Goal: Check status: Check status

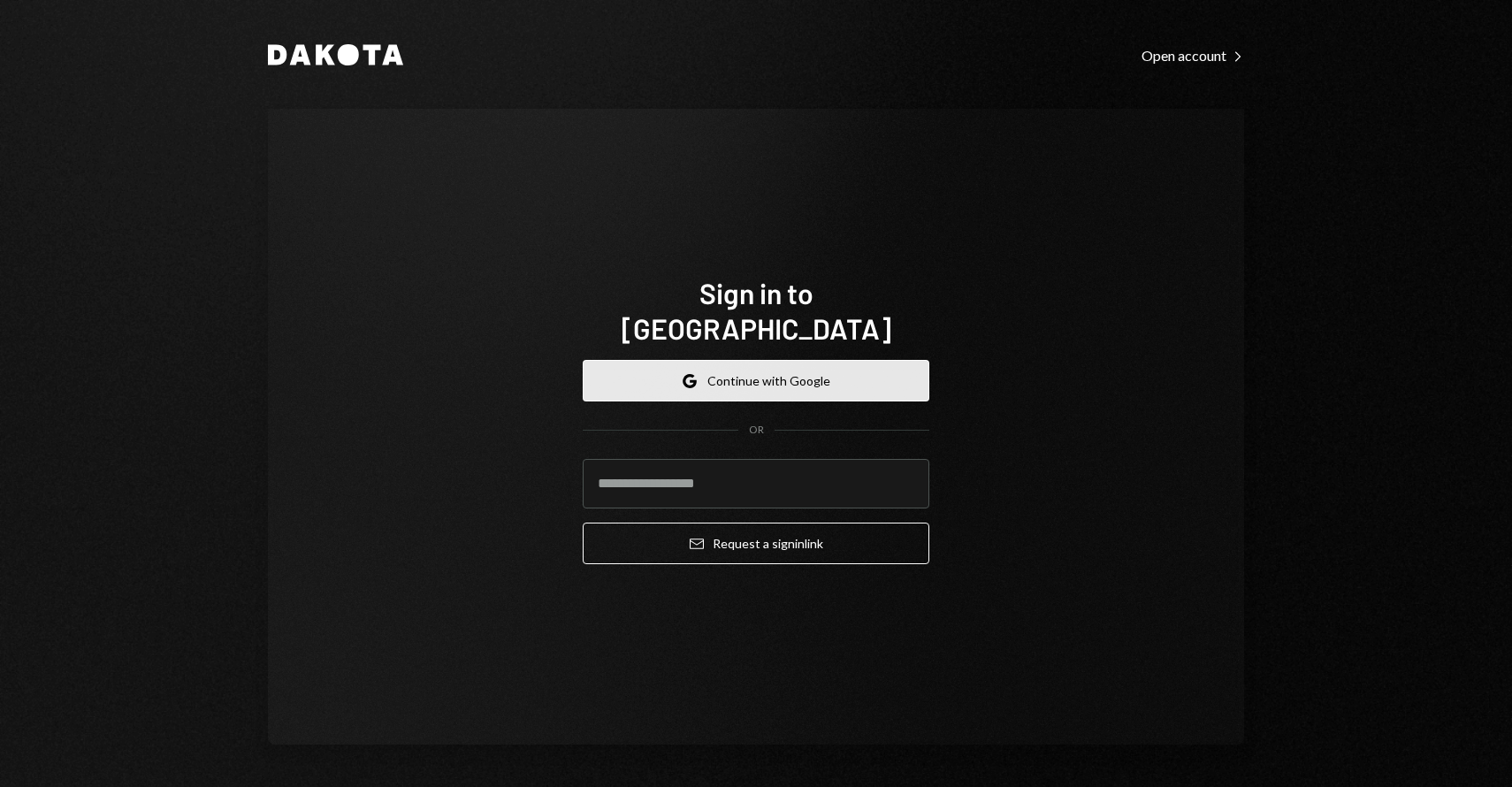
click at [723, 374] on button "Google Continue with Google" at bounding box center [756, 381] width 347 height 42
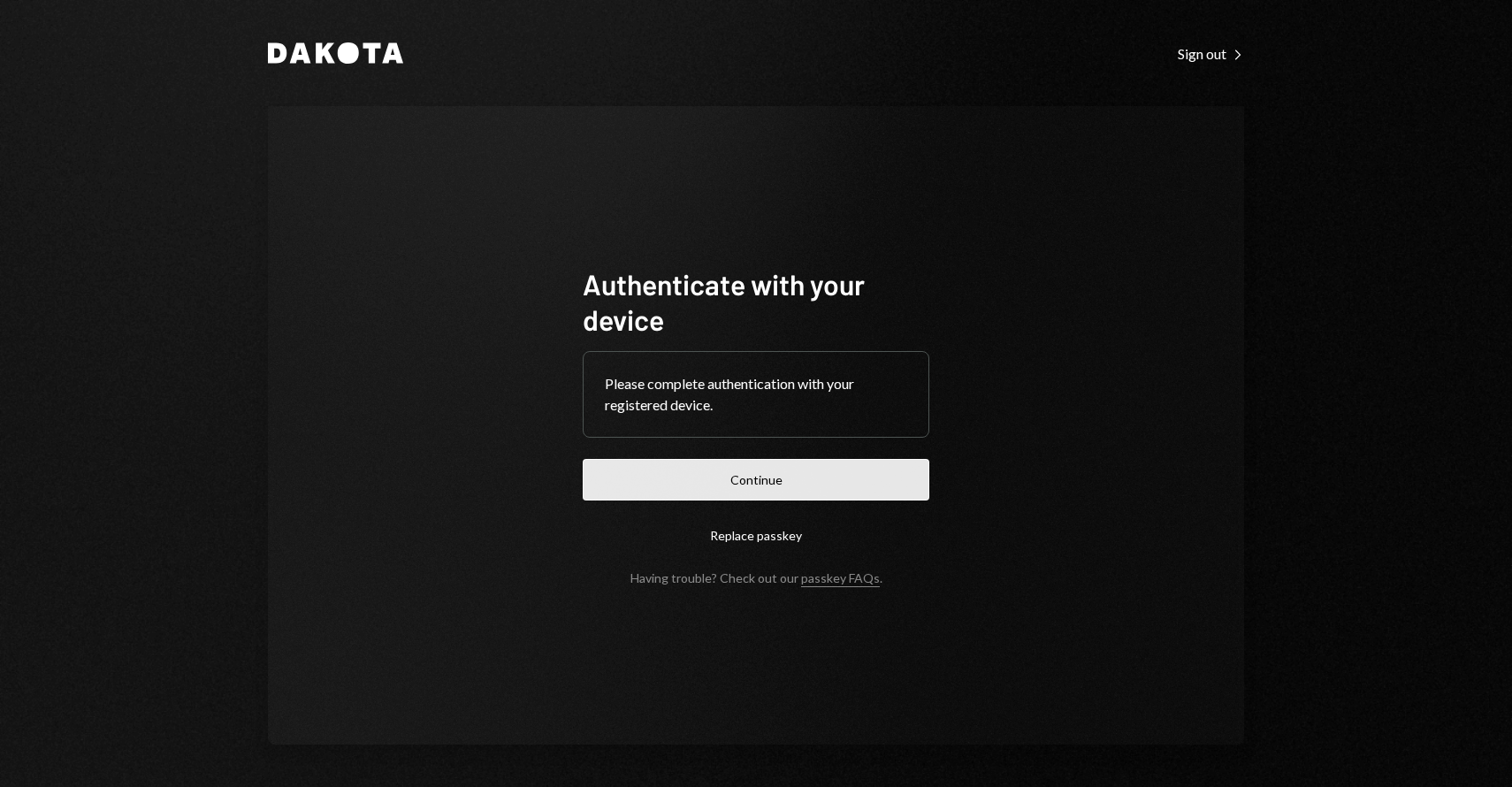
click at [792, 478] on button "Continue" at bounding box center [756, 480] width 347 height 42
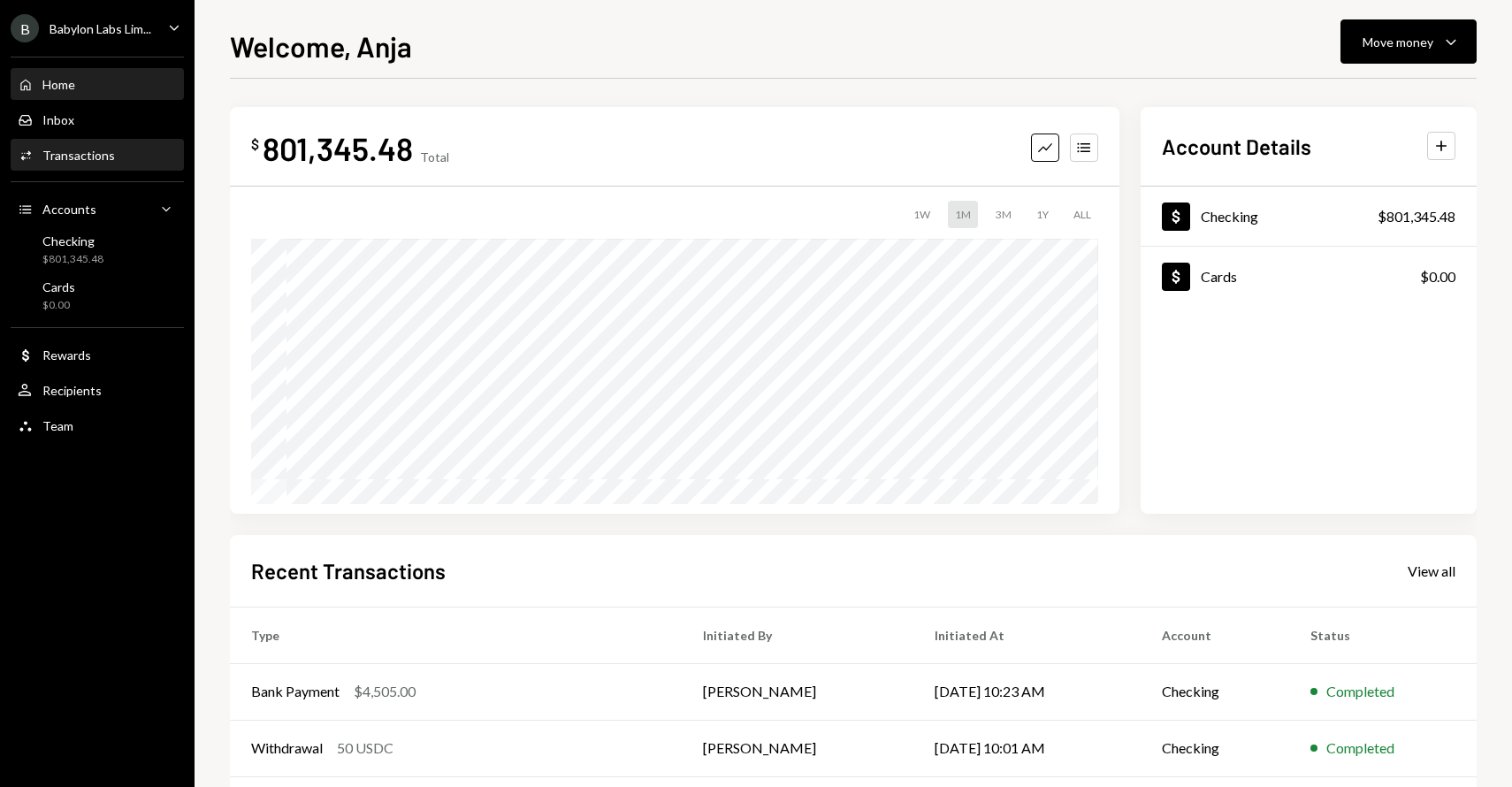
click at [114, 156] on div "Activities Transactions" at bounding box center [98, 155] width 159 height 16
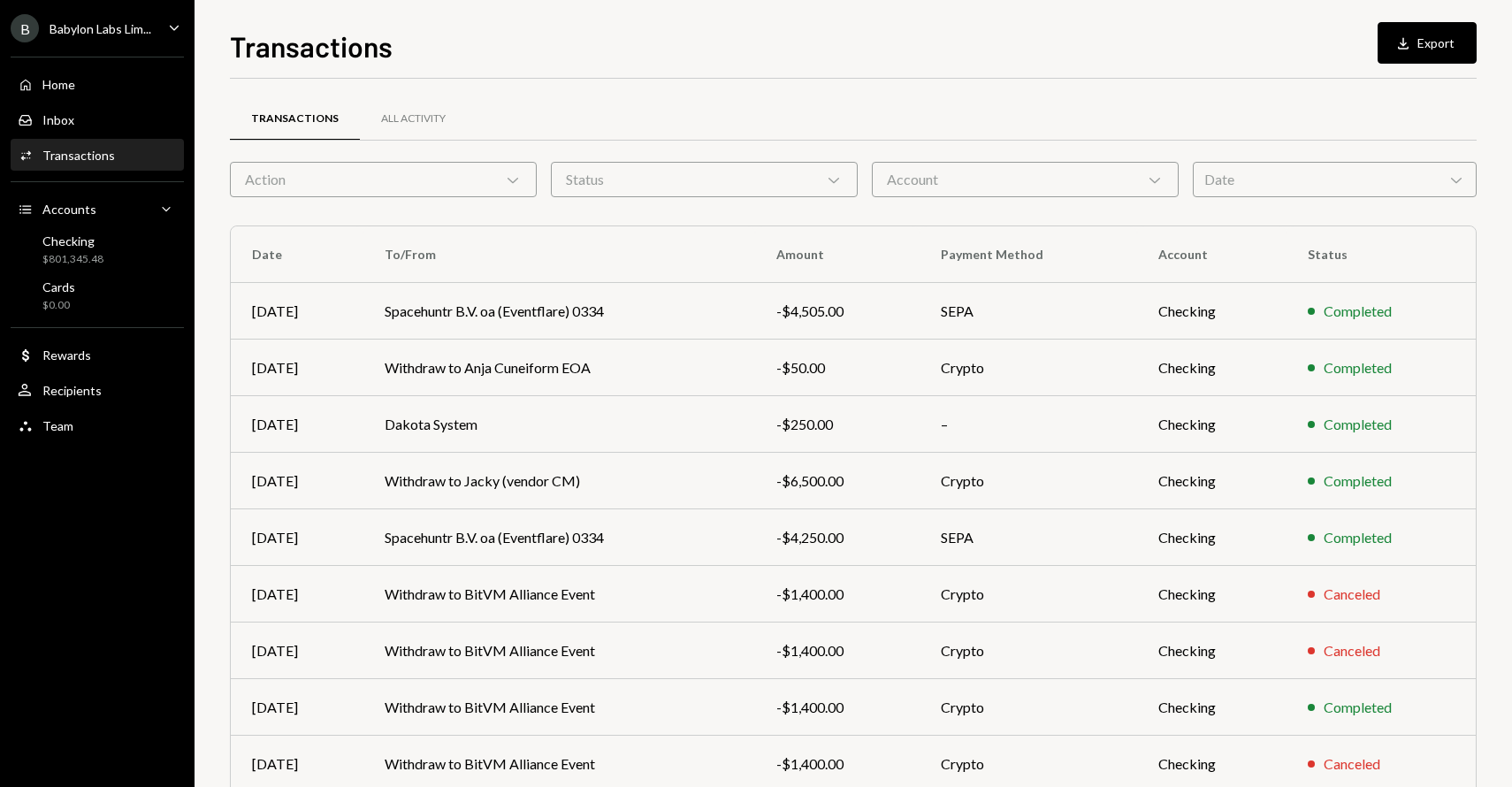
click at [832, 189] on div "Status Chevron Down" at bounding box center [704, 178] width 307 height 35
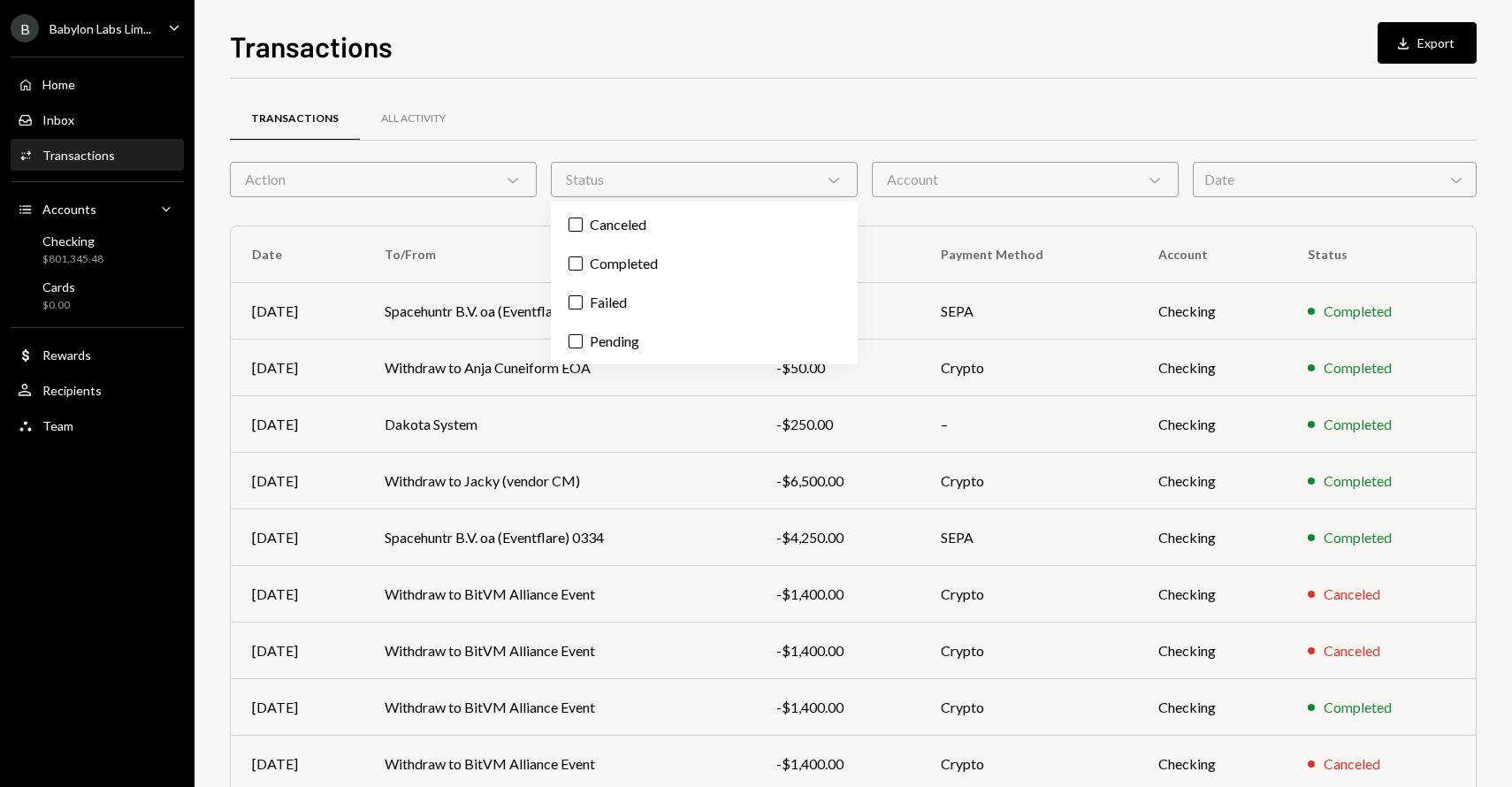
click at [505, 184] on icon "Chevron Down" at bounding box center [513, 179] width 18 height 18
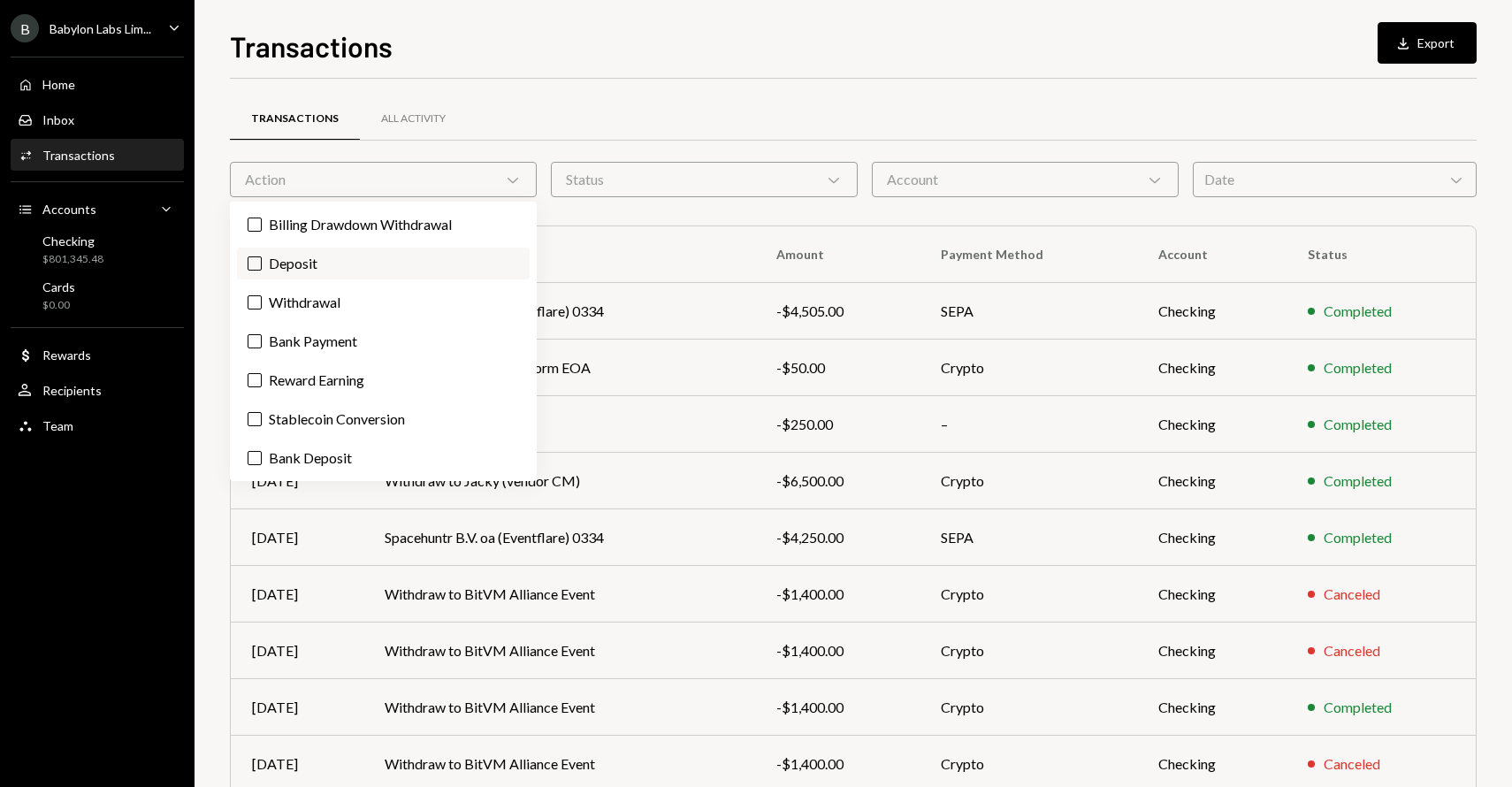
click at [390, 256] on label "Deposit" at bounding box center [383, 263] width 293 height 32
click at [262, 256] on button "Deposit" at bounding box center [254, 263] width 14 height 14
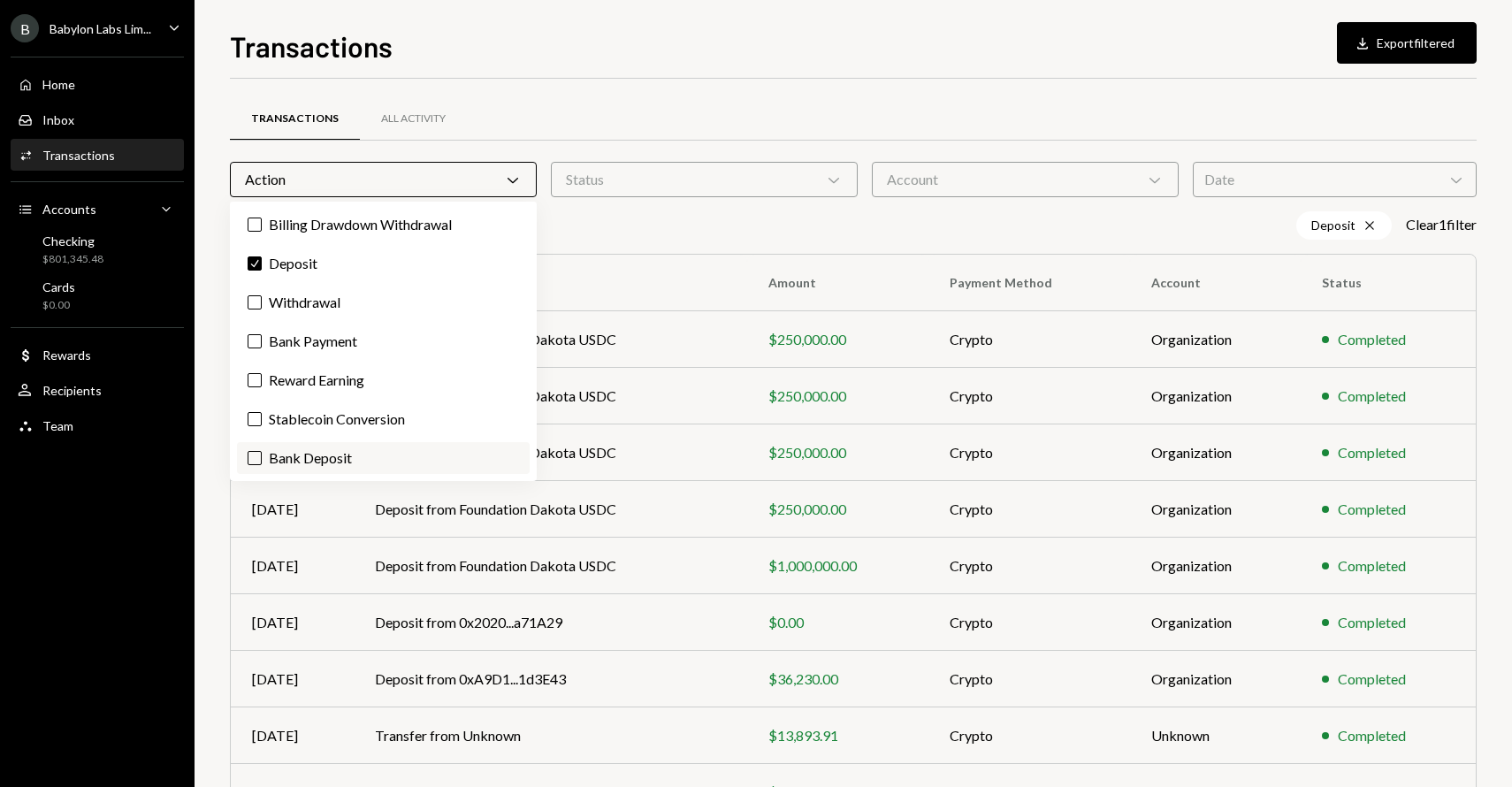
click at [324, 452] on label "Bank Deposit" at bounding box center [383, 458] width 293 height 32
click at [262, 452] on button "Bank Deposit" at bounding box center [254, 458] width 14 height 14
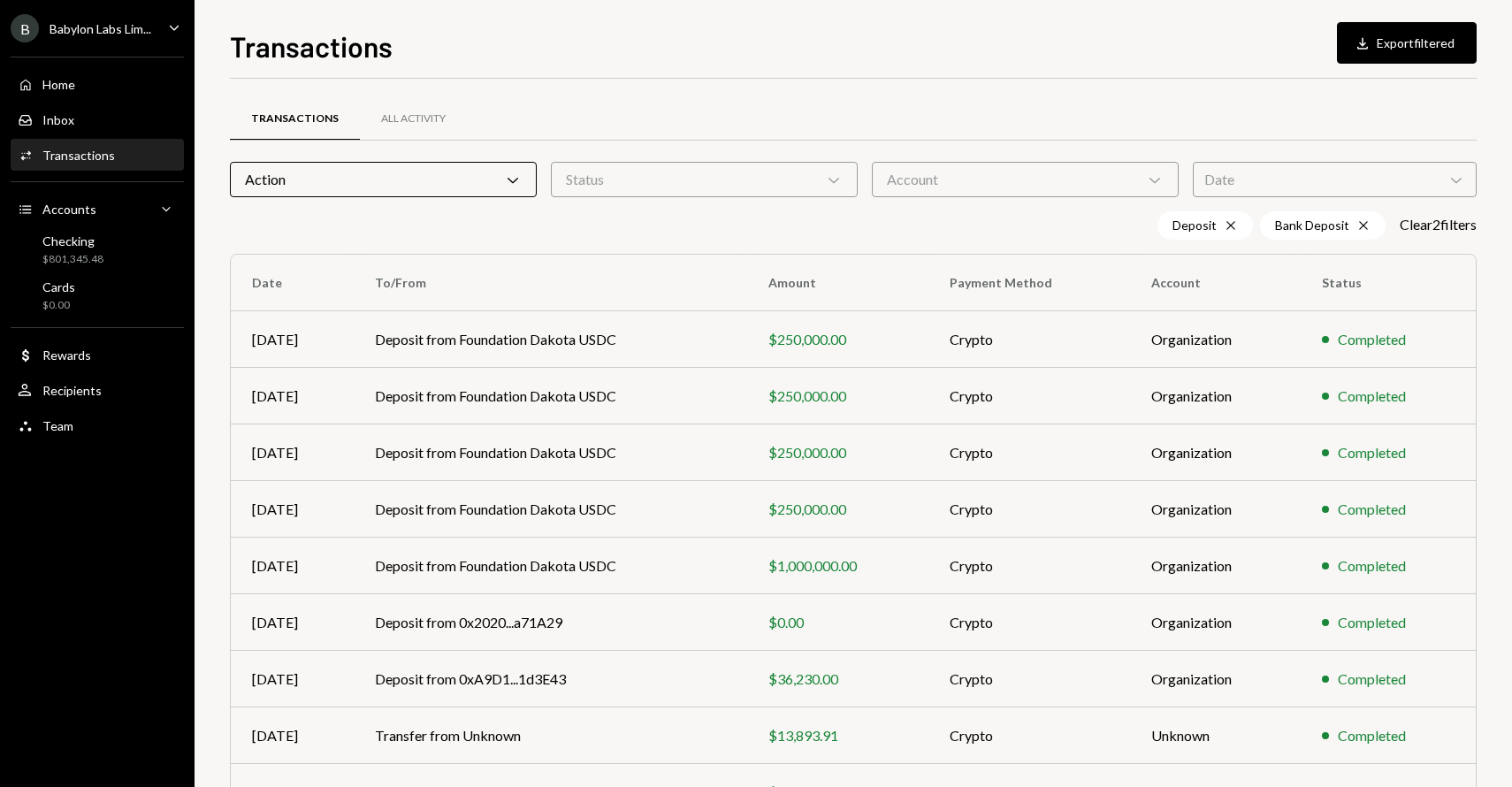
click at [679, 265] on th "To/From" at bounding box center [550, 283] width 393 height 57
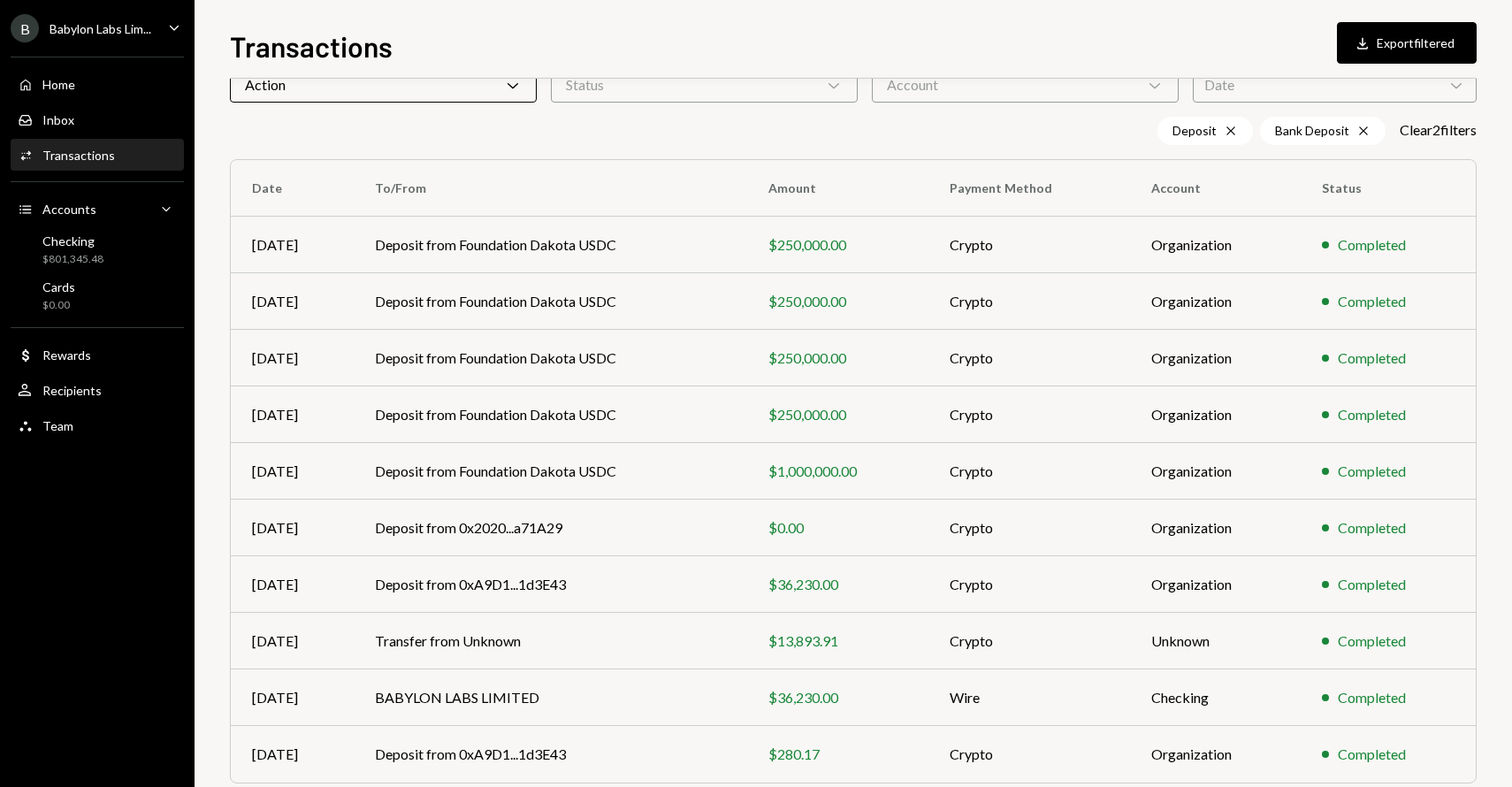
scroll to position [164, 0]
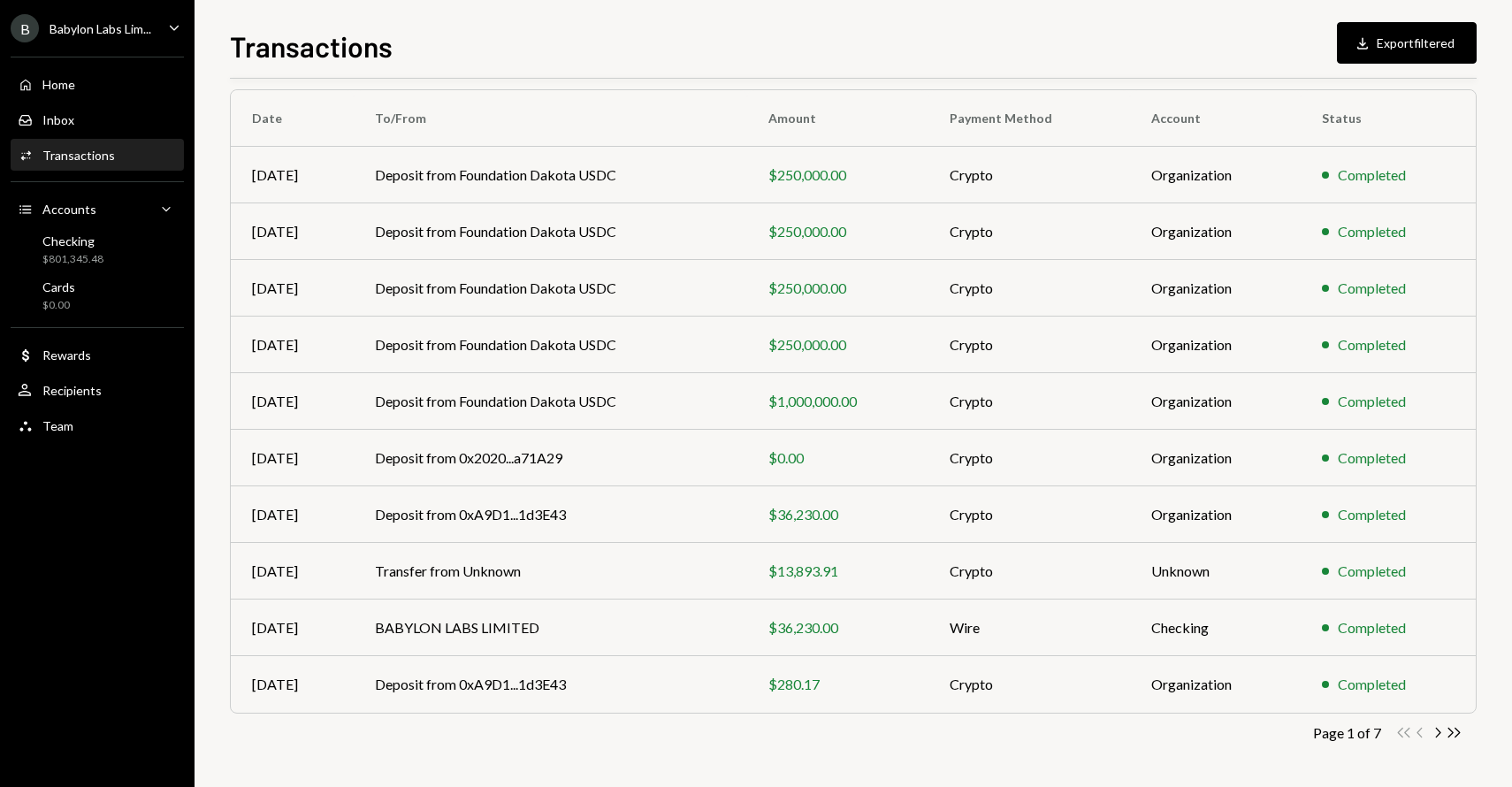
click at [1464, 729] on div "Page 1 of 7 Double Arrow Left Chevron Left Chevron Right Double Arrow Right" at bounding box center [853, 732] width 1246 height 17
click at [1455, 731] on icon "Double Arrow Right" at bounding box center [1453, 732] width 17 height 17
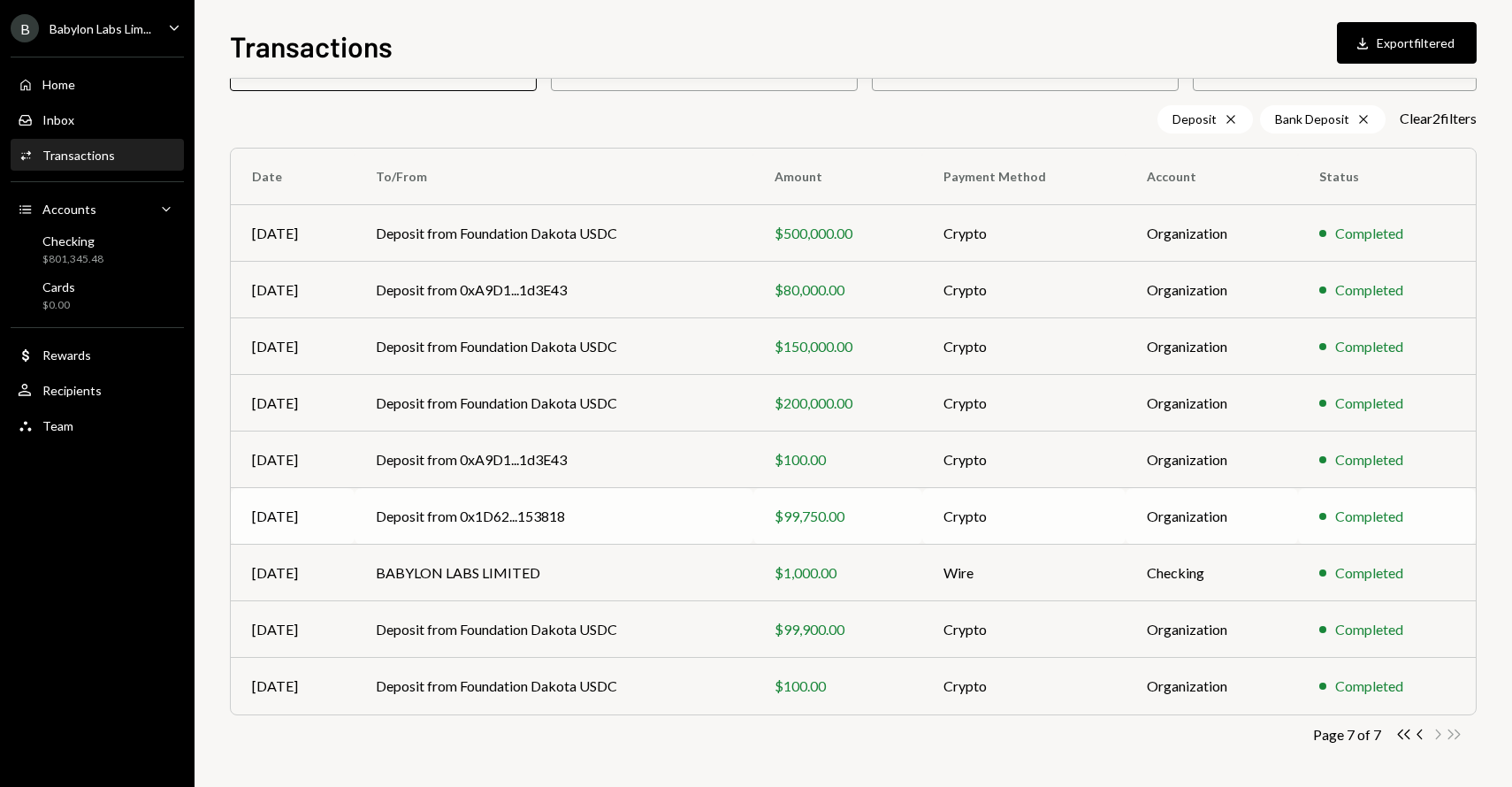
scroll to position [108, 0]
click at [1421, 735] on icon "Chevron Left" at bounding box center [1419, 732] width 17 height 17
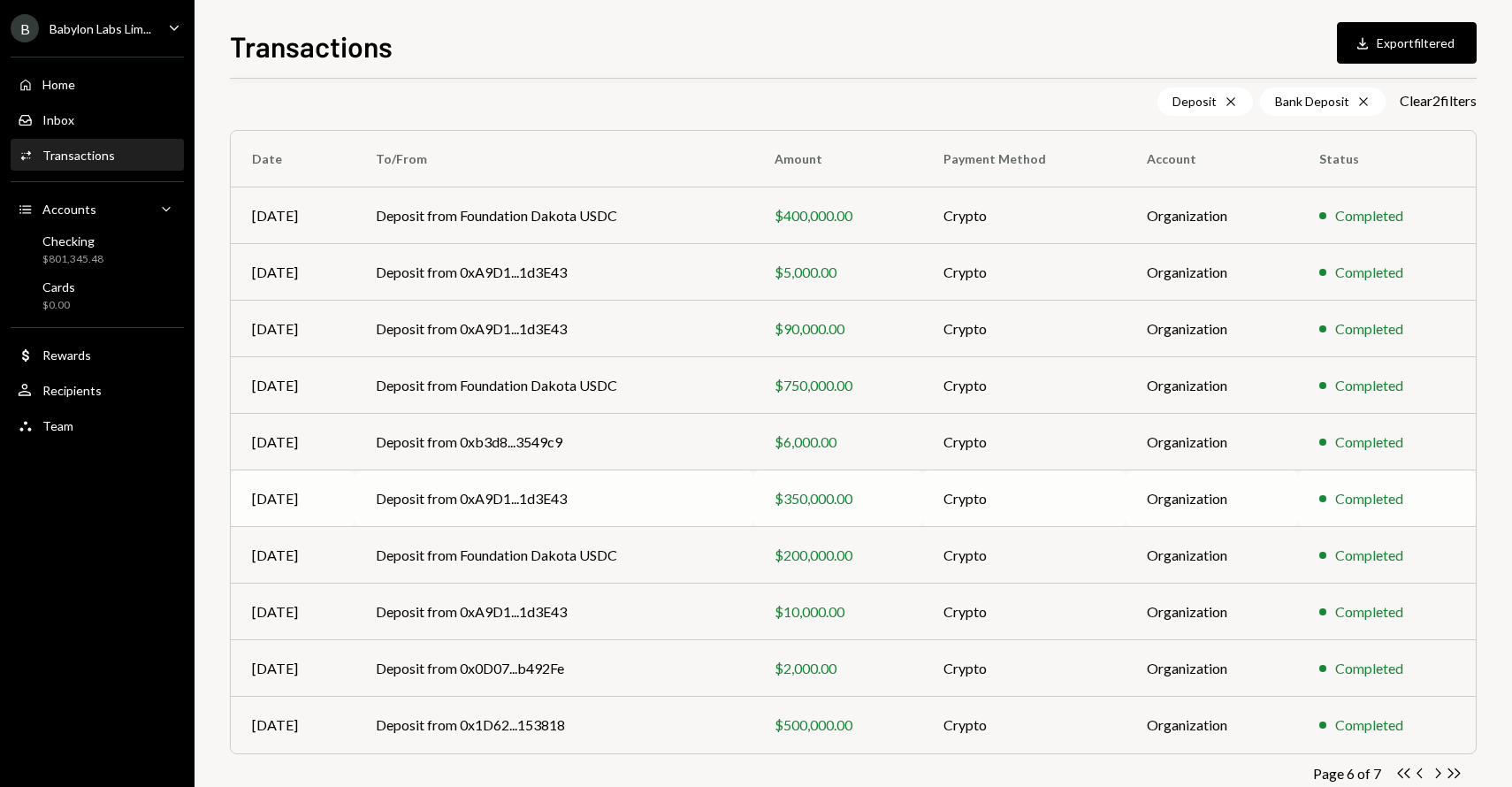
scroll to position [164, 0]
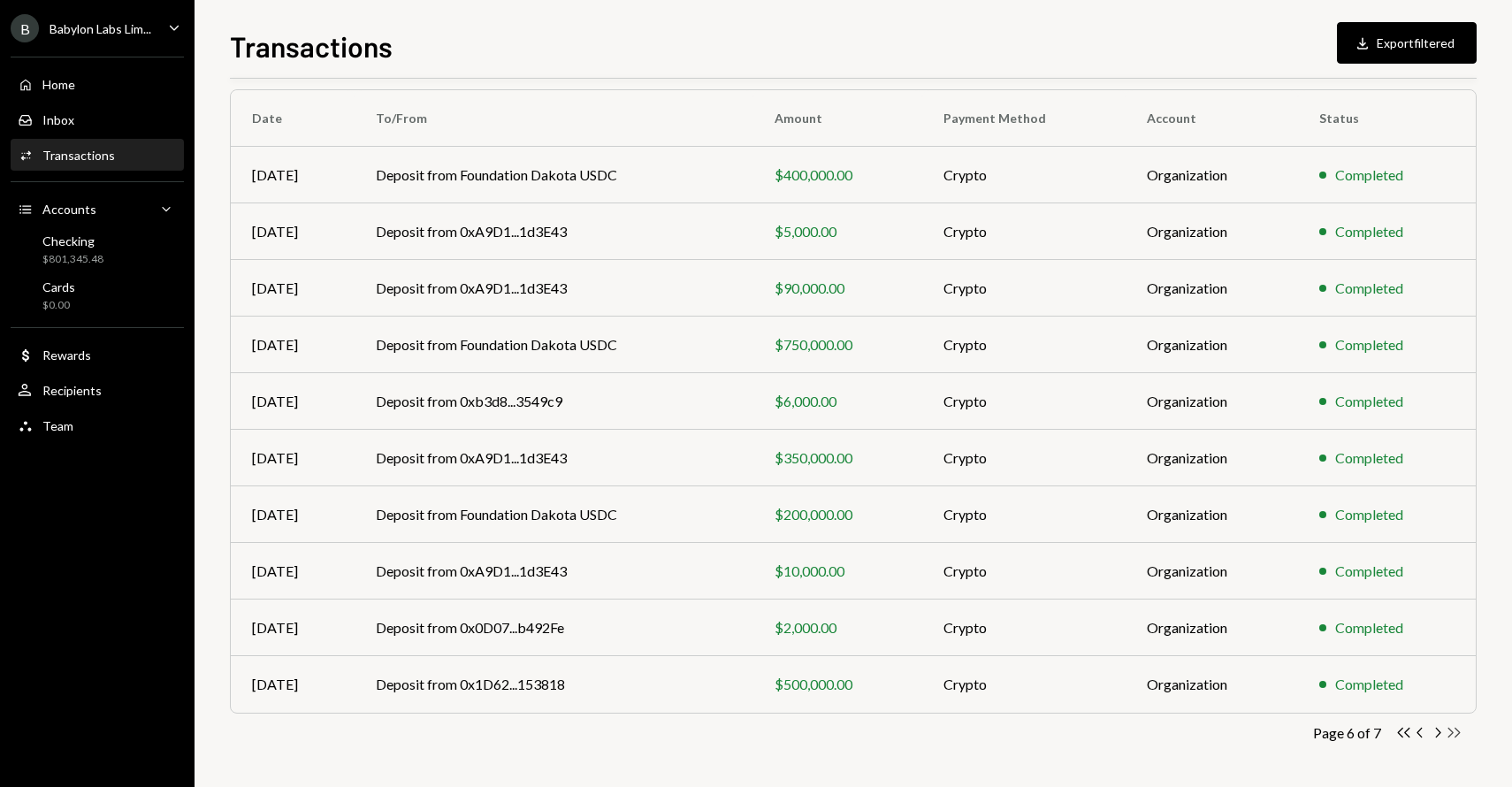
click at [1456, 732] on icon "Double Arrow Right" at bounding box center [1453, 732] width 17 height 17
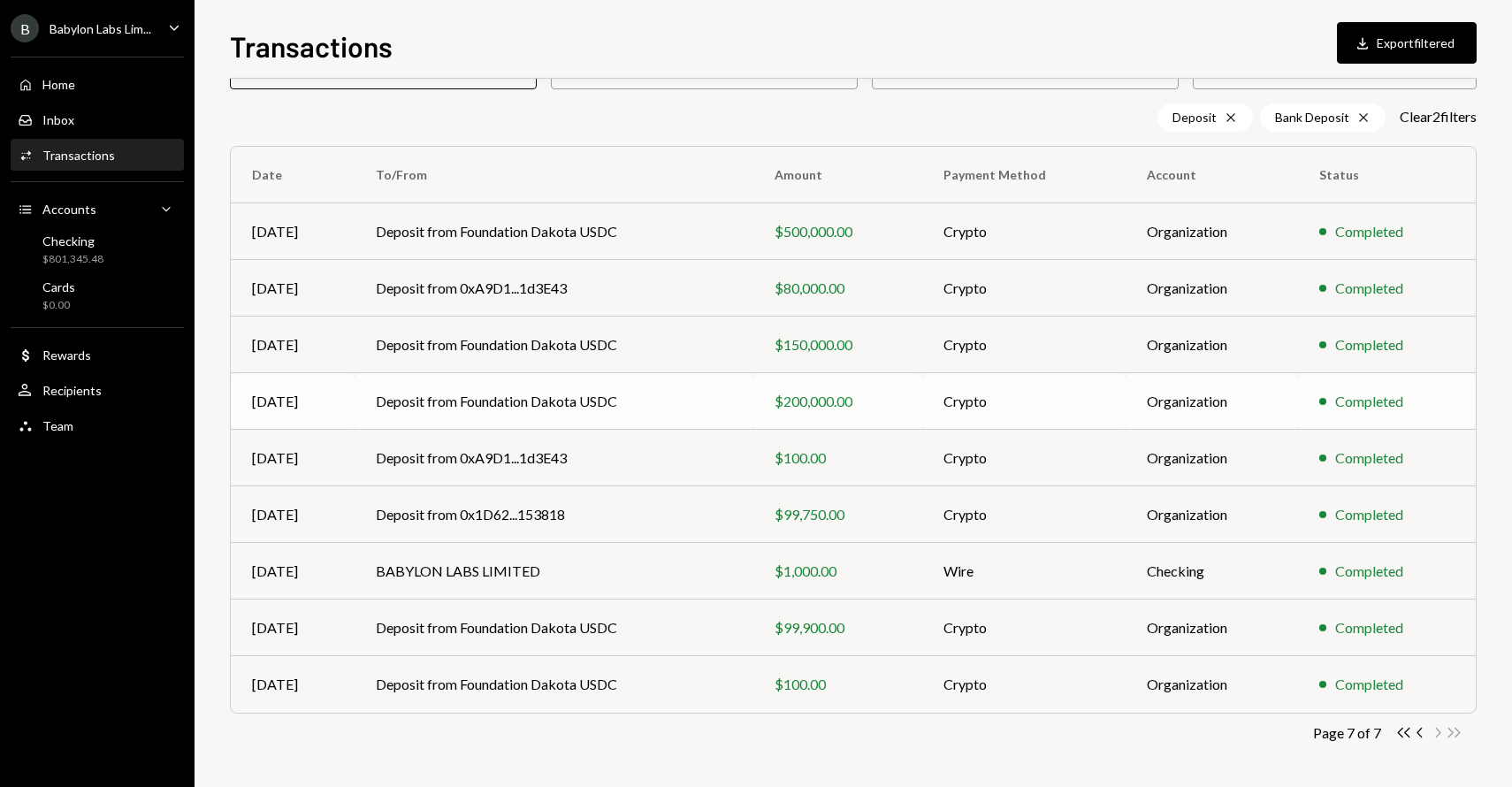
scroll to position [0, 0]
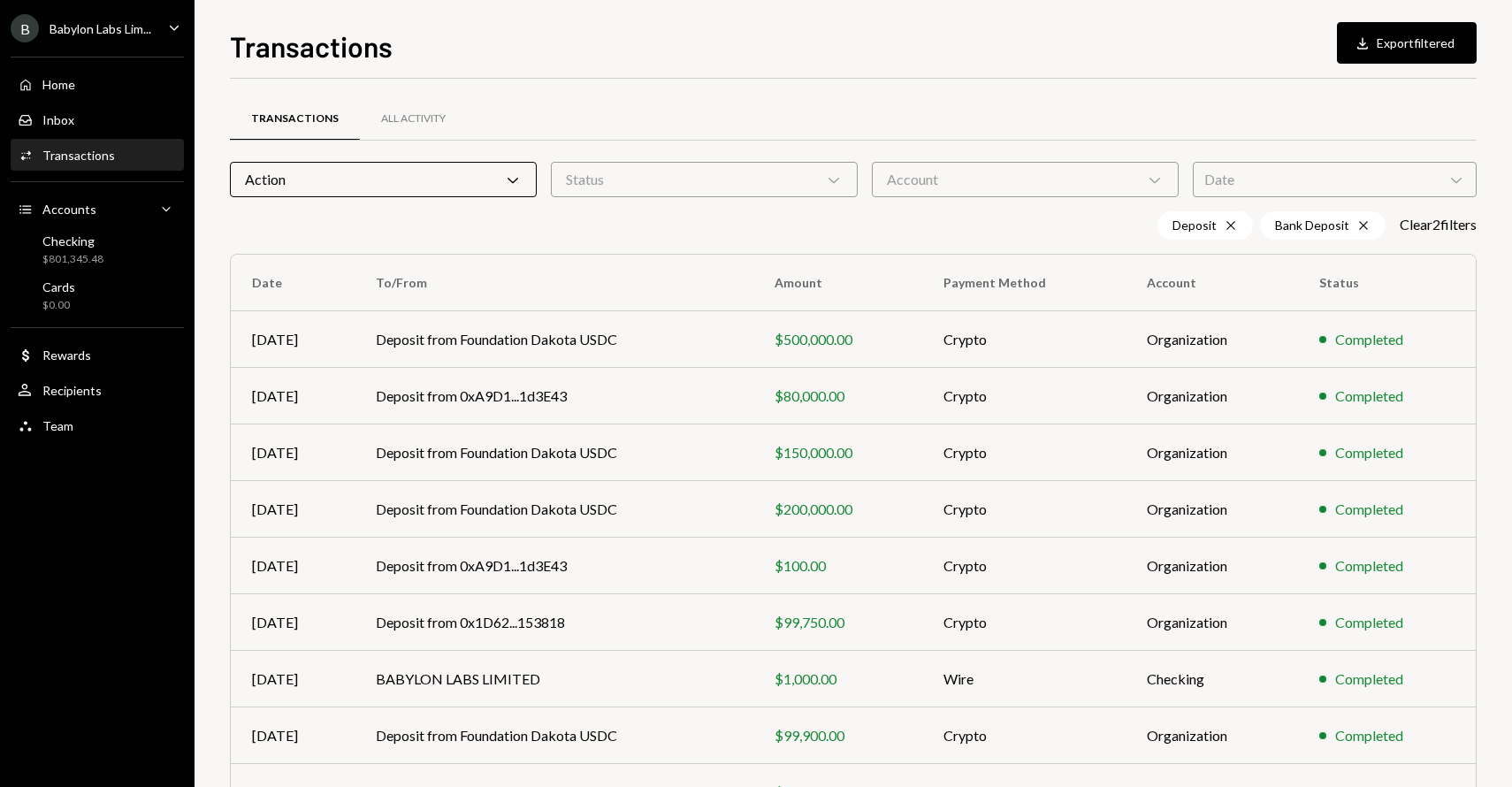
click at [1223, 192] on div "Date Chevron Down" at bounding box center [1334, 178] width 284 height 35
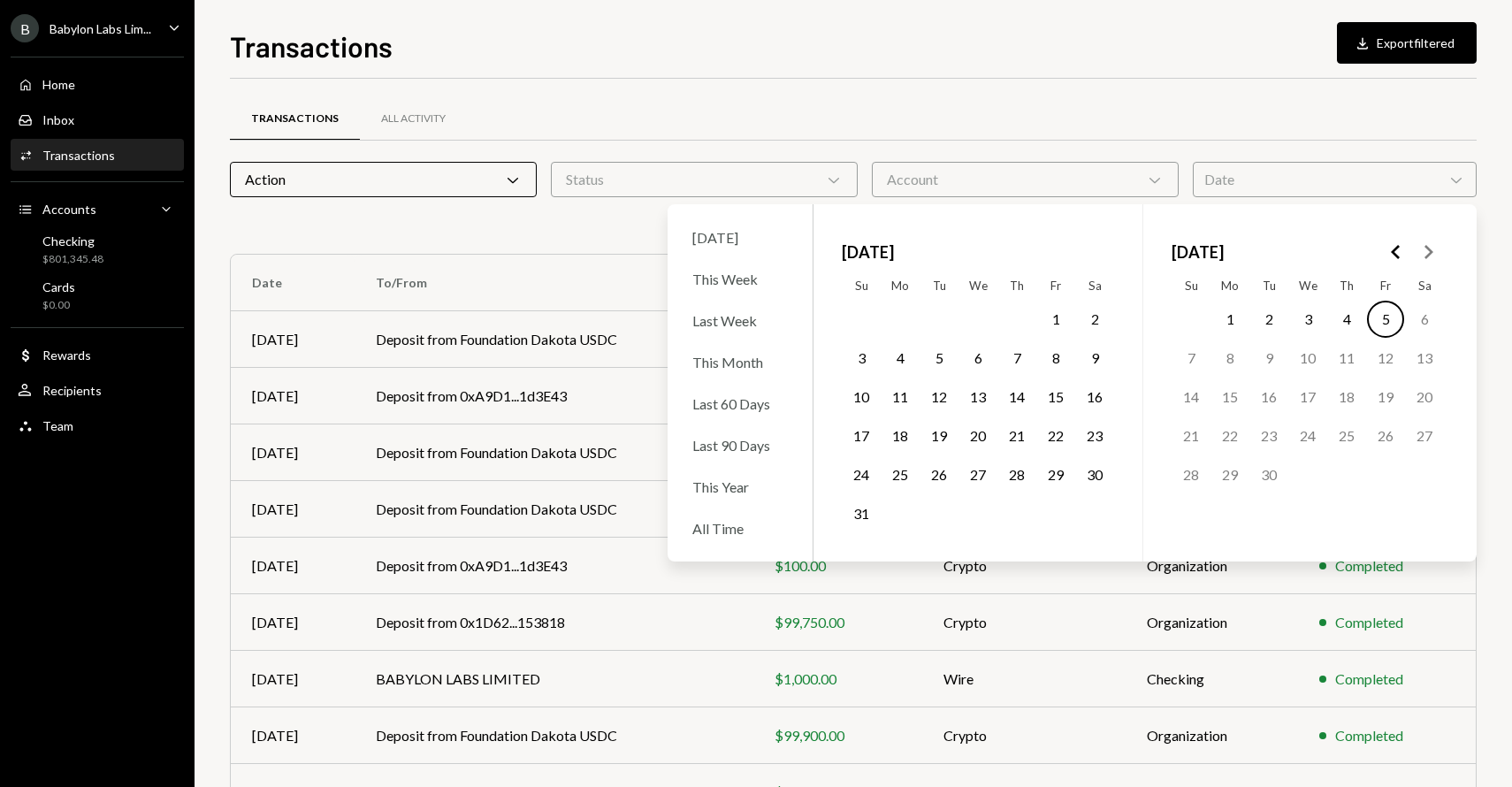
click at [1399, 251] on icon "Go to the Previous Month" at bounding box center [1395, 251] width 21 height 21
click at [1041, 359] on button "11" at bounding box center [1055, 358] width 37 height 37
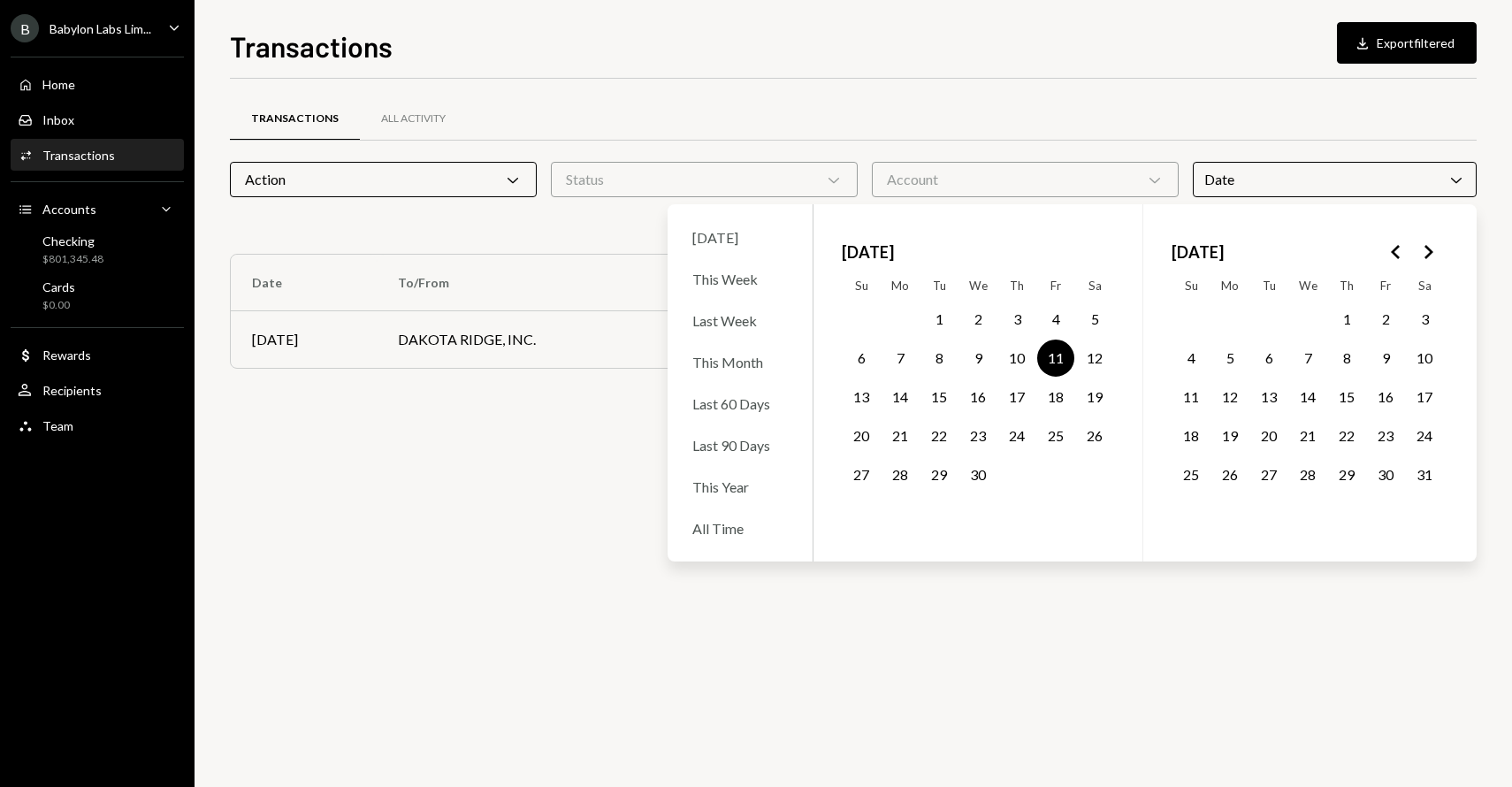
click at [951, 71] on div "Transactions Download Export filtered Transactions All Activity Action Chevron …" at bounding box center [853, 405] width 1246 height 762
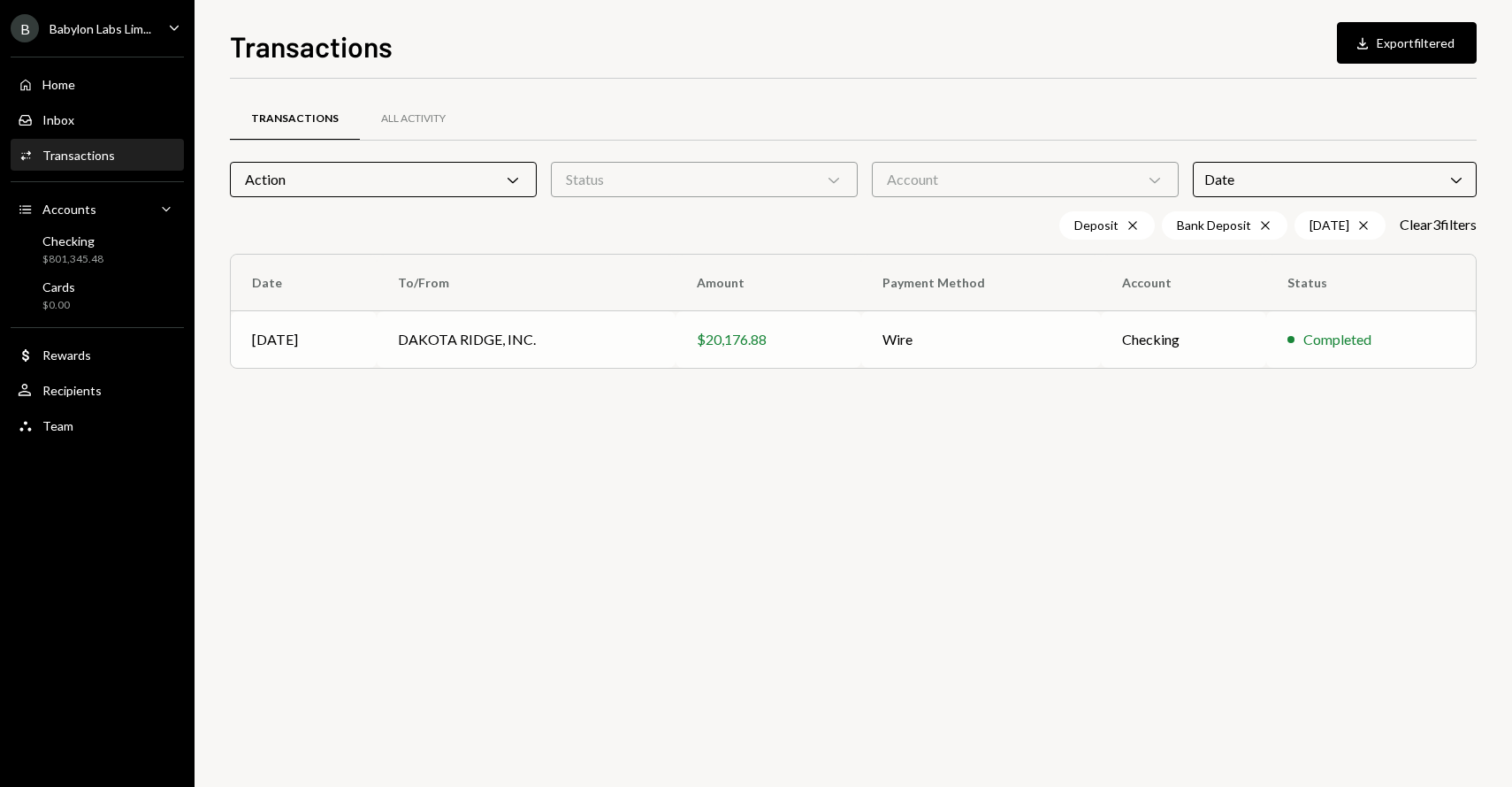
click at [436, 331] on td "DAKOTA RIDGE, INC." at bounding box center [526, 339] width 299 height 57
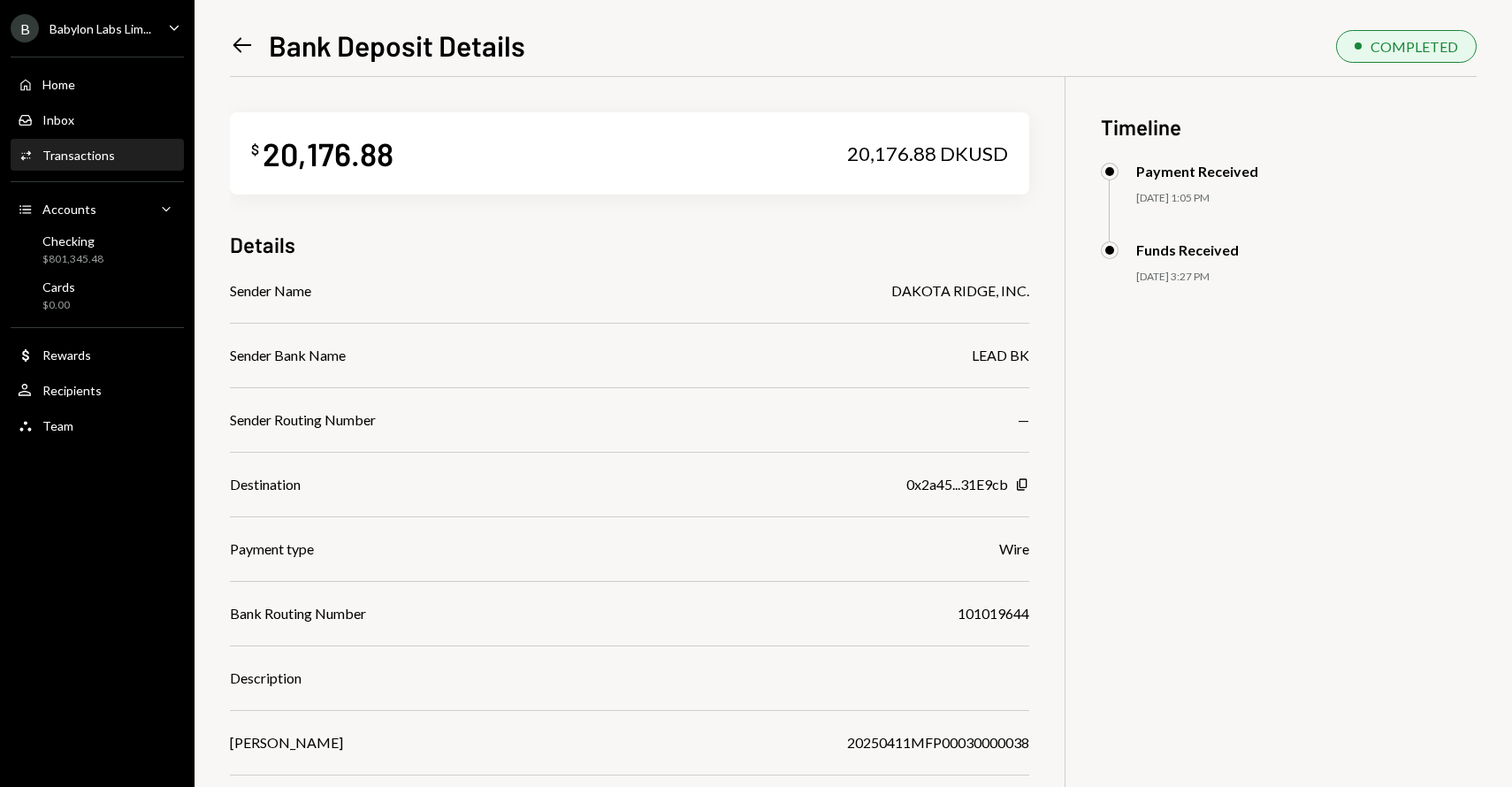
click at [133, 37] on div "B Babylon Labs Lim..." at bounding box center [81, 28] width 140 height 28
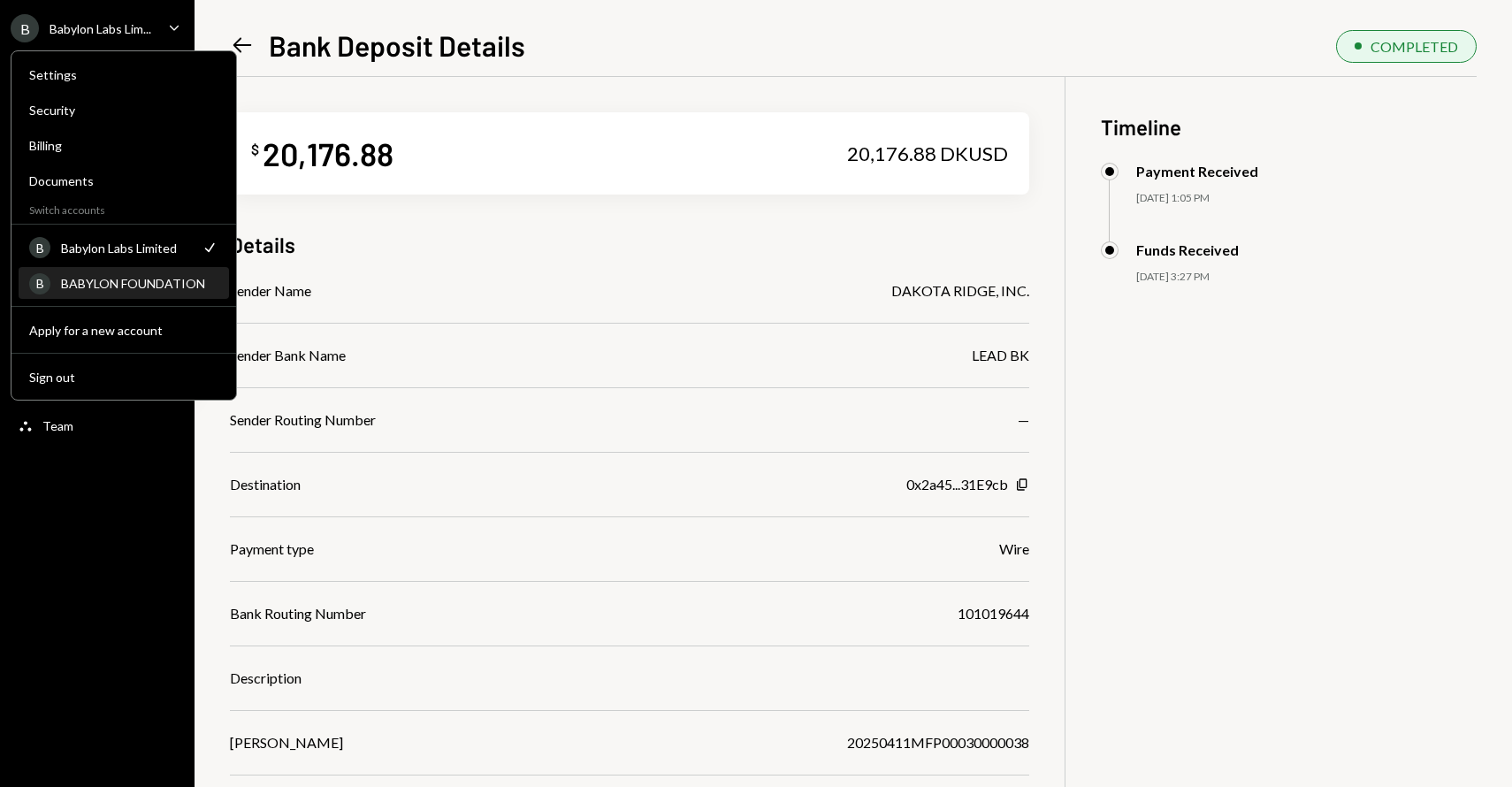
click at [142, 279] on div "BABYLON FOUNDATION" at bounding box center [139, 283] width 157 height 15
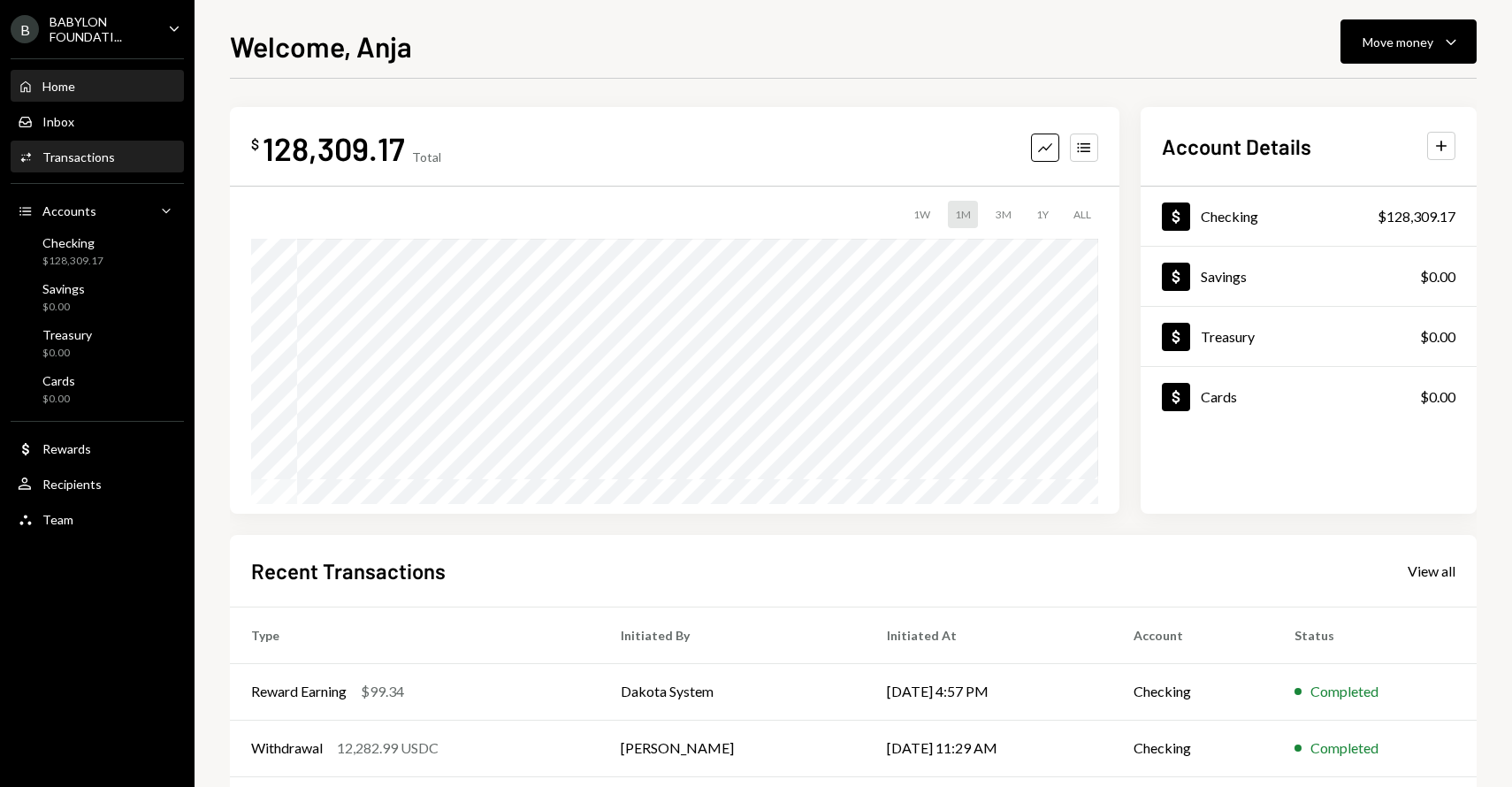
click at [139, 153] on div "Activities Transactions" at bounding box center [98, 157] width 159 height 16
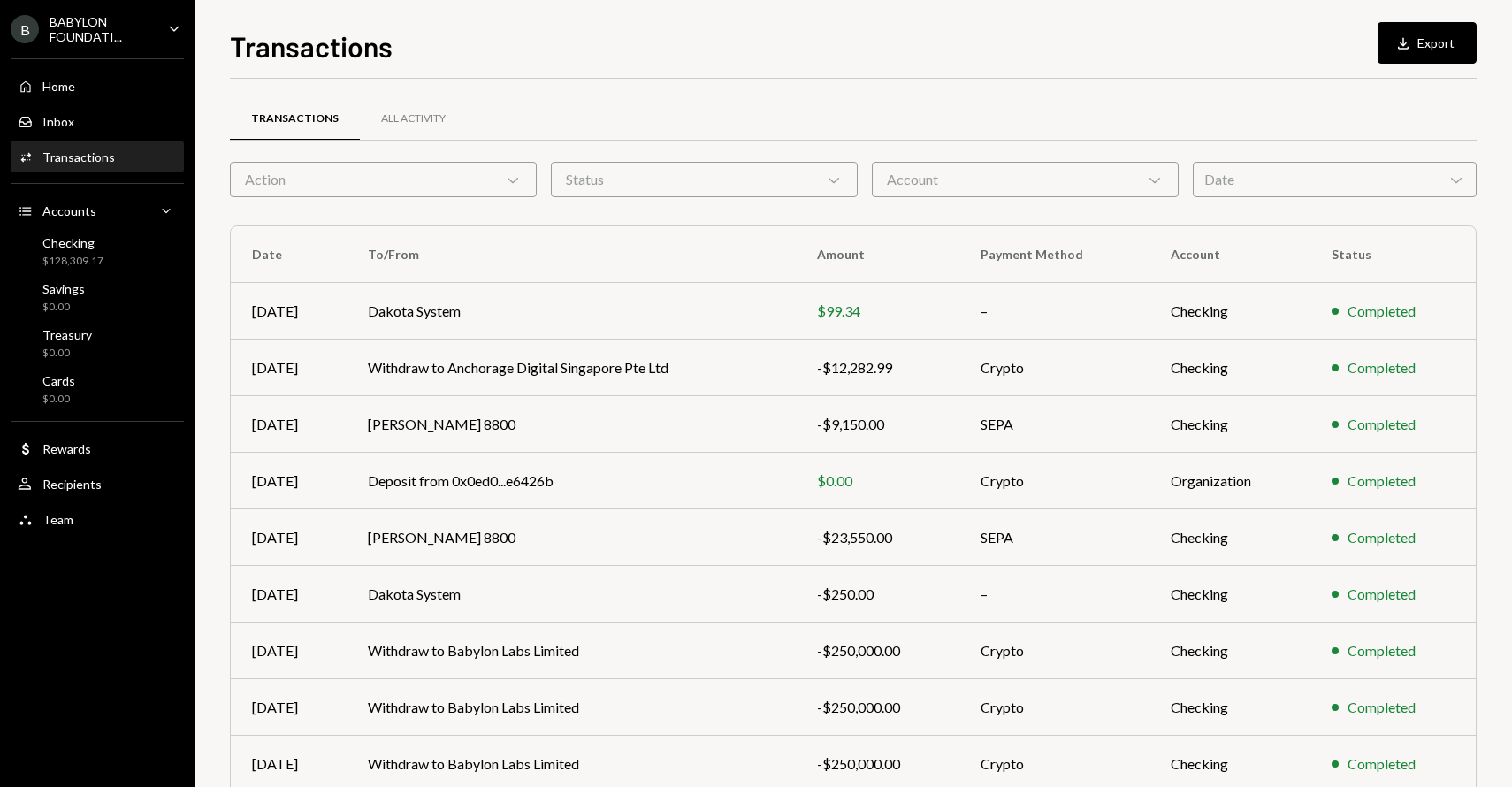
click at [1281, 184] on div "Date Chevron Down" at bounding box center [1334, 178] width 284 height 35
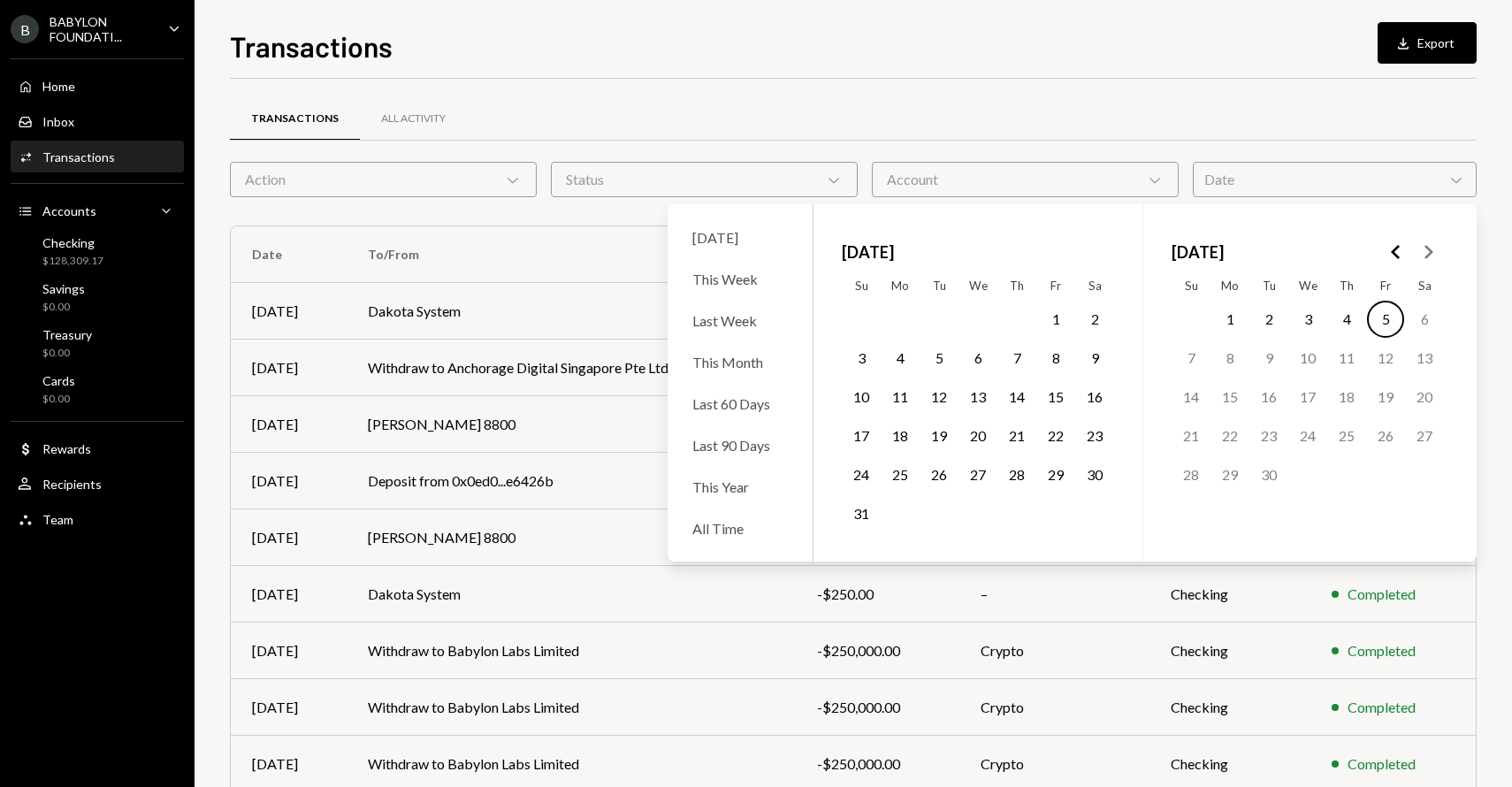
click at [1394, 253] on polygon "Go to the Previous Month" at bounding box center [1394, 252] width 9 height 14
click at [1439, 255] on button "Go to the Next Month" at bounding box center [1427, 252] width 32 height 32
click at [1055, 364] on button "11" at bounding box center [1055, 358] width 37 height 37
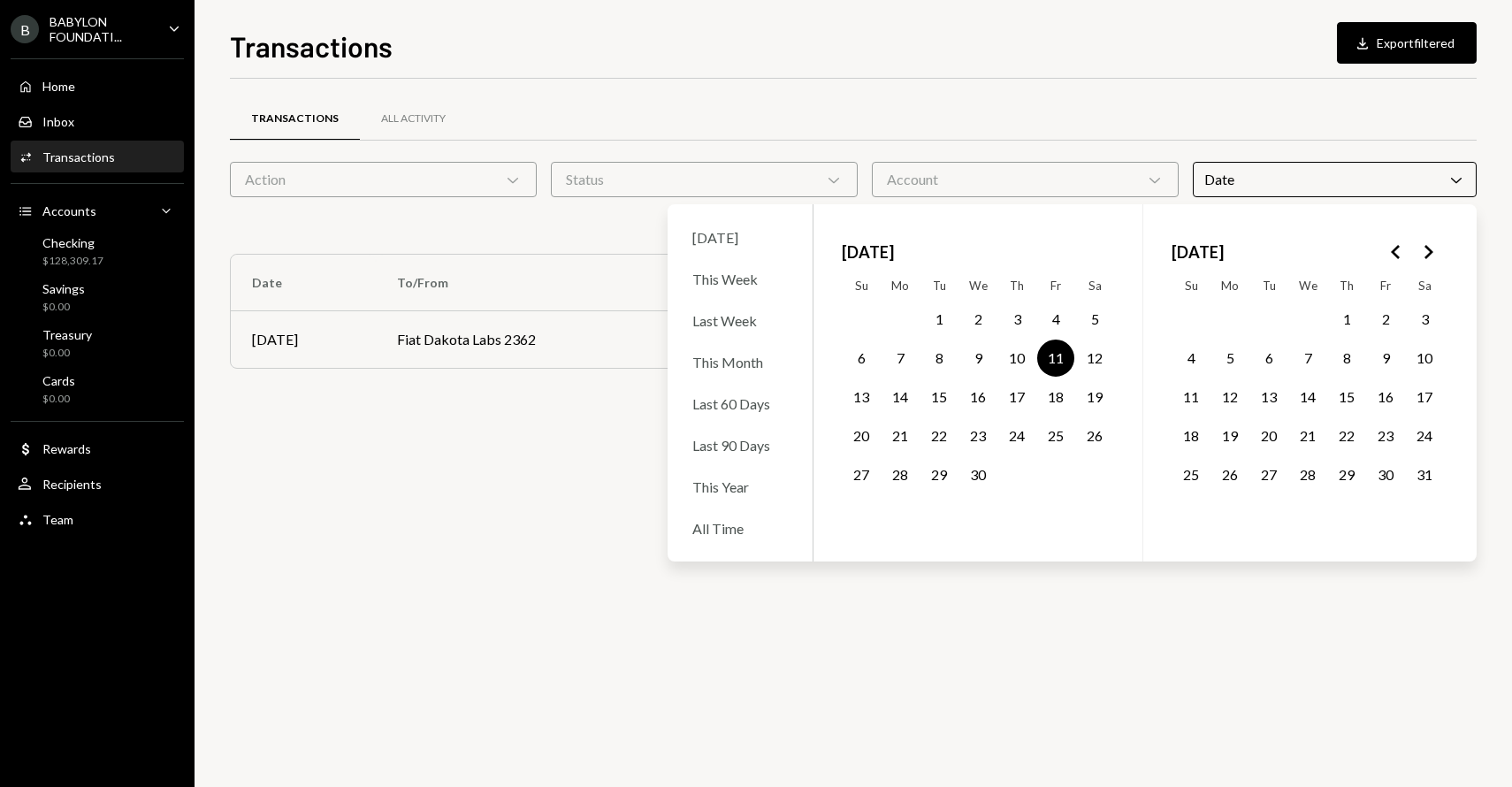
click at [850, 96] on div "Transactions All Activity Action Chevron Down Status Chevron Down Account Chevr…" at bounding box center [853, 241] width 1246 height 326
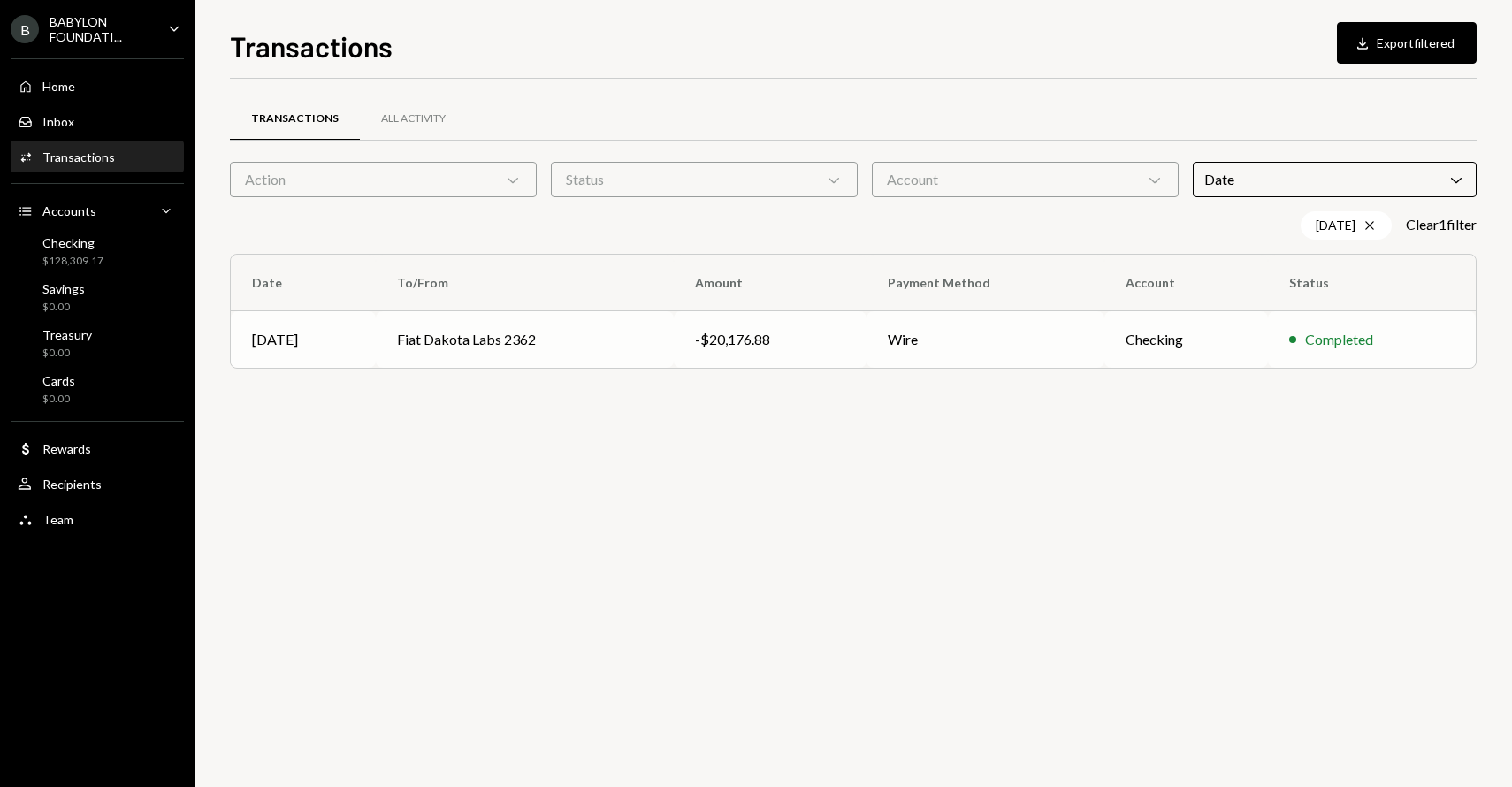
click at [480, 338] on td "Fiat Dakota Labs 2362" at bounding box center [524, 339] width 297 height 57
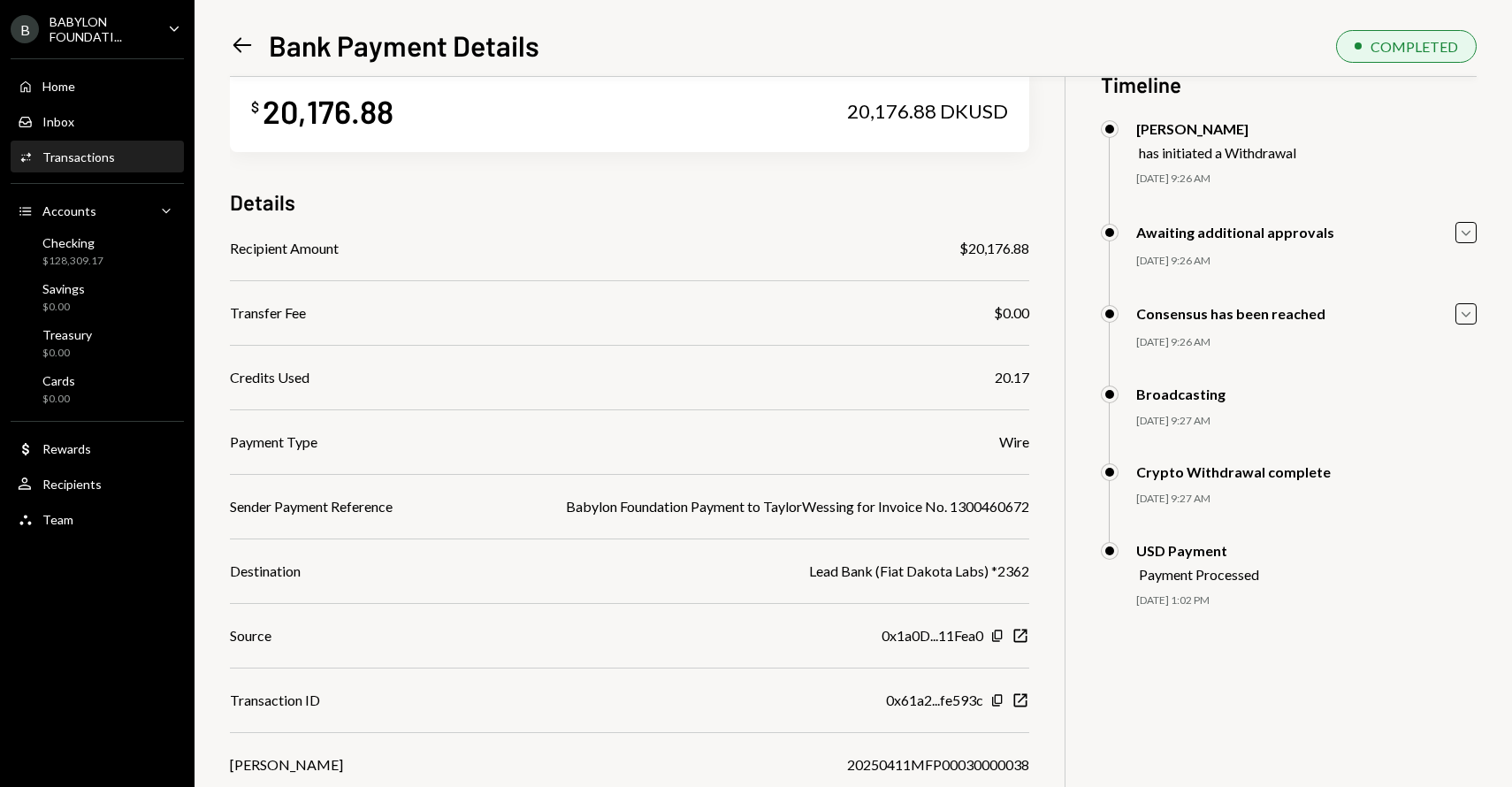
scroll to position [58, 0]
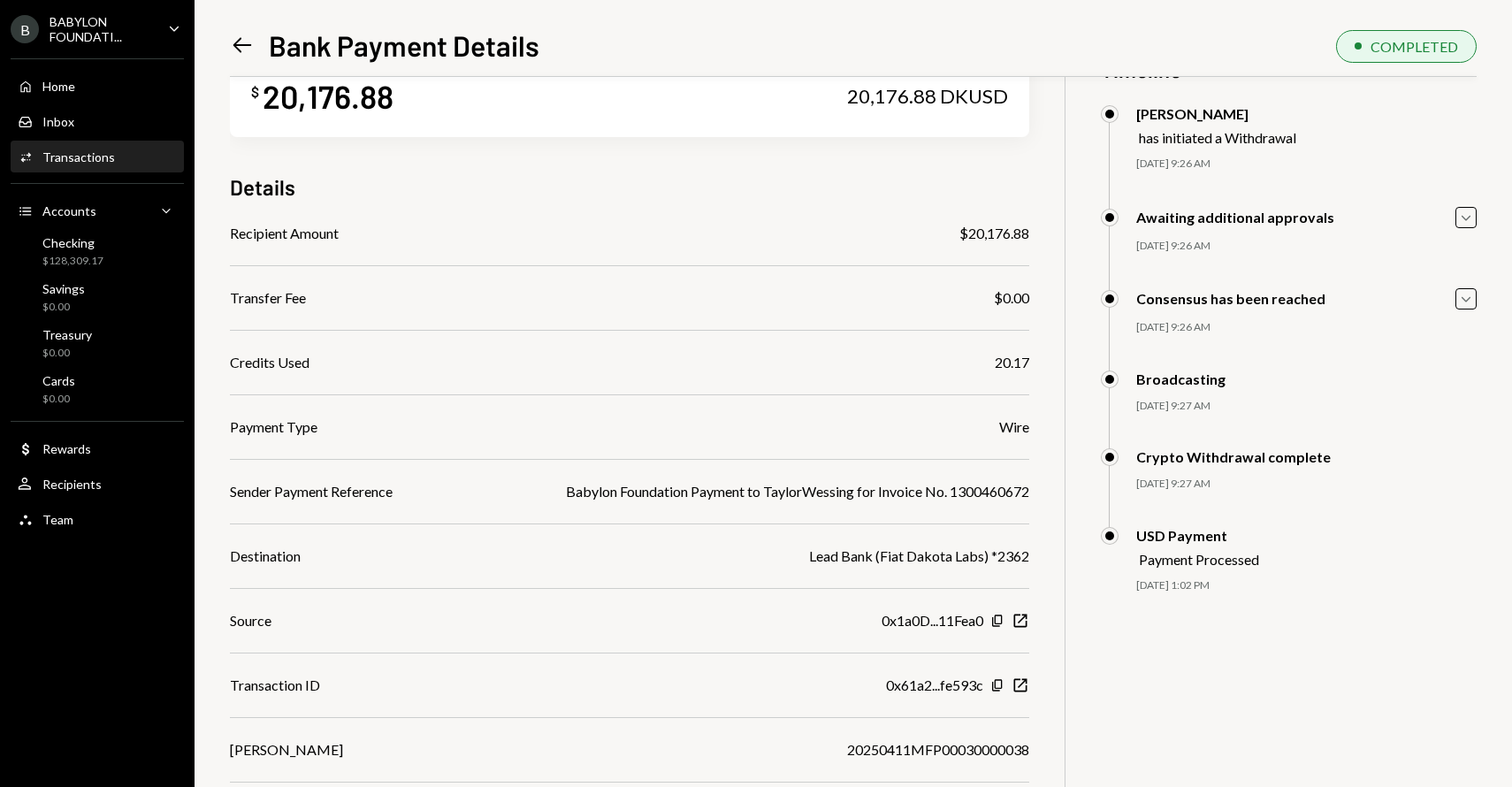
click at [240, 45] on icon at bounding box center [242, 45] width 19 height 15
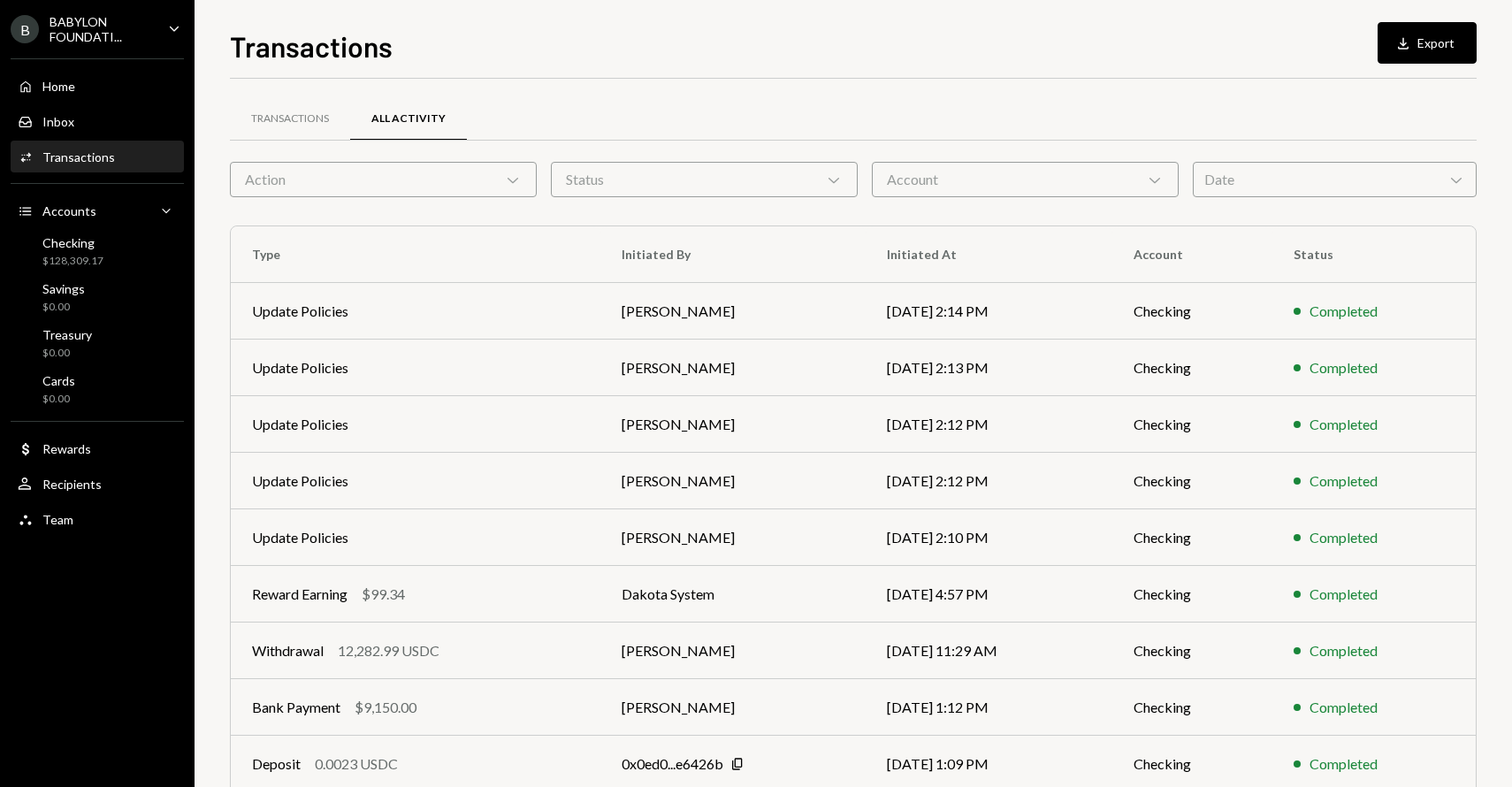
click at [1294, 165] on div "Date Chevron Down" at bounding box center [1334, 178] width 284 height 35
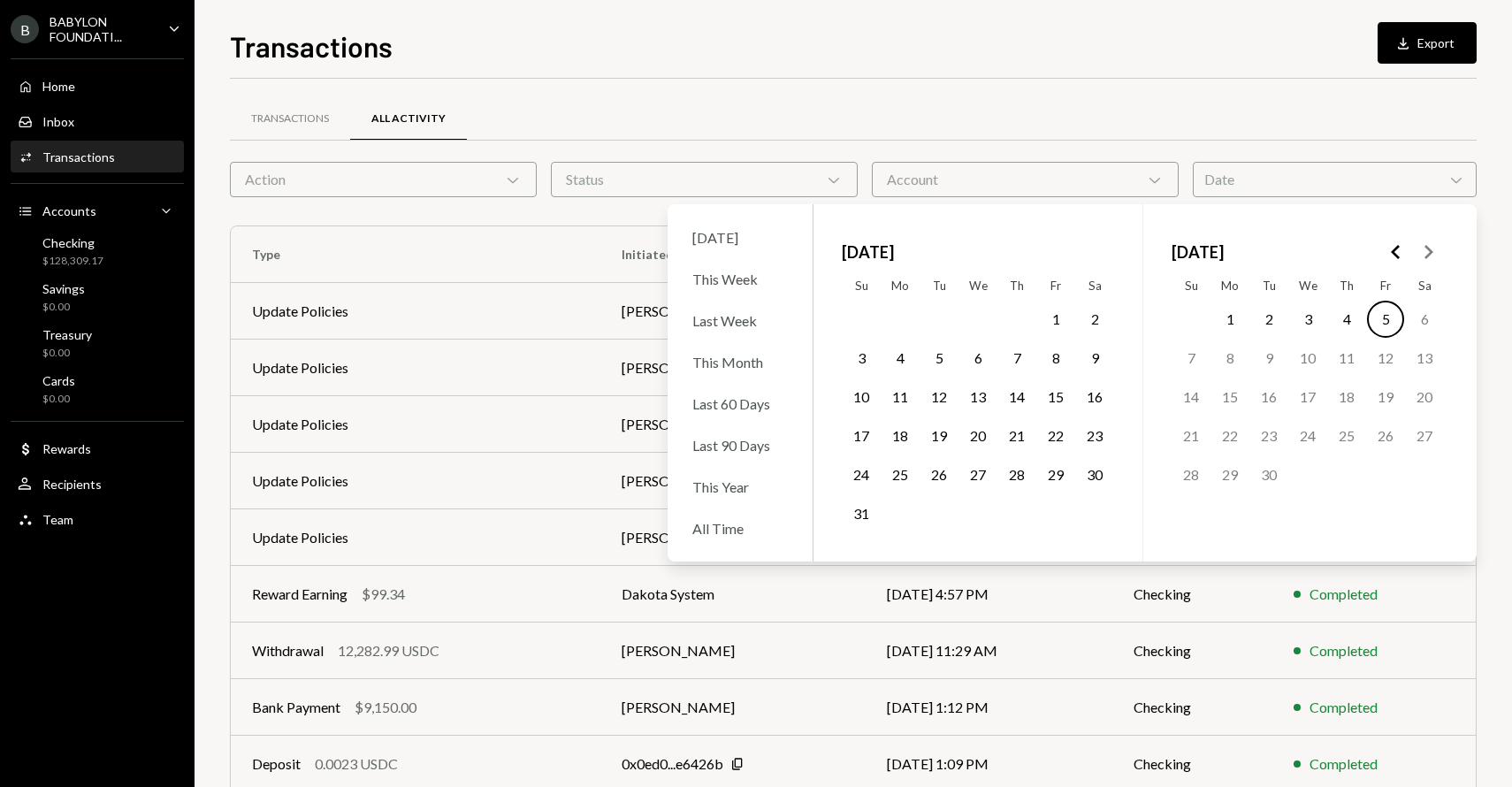
click at [1400, 247] on icon "Go to the Previous Month" at bounding box center [1395, 251] width 21 height 21
click at [1397, 248] on icon "Go to the Previous Month" at bounding box center [1395, 251] width 21 height 21
click at [1396, 248] on polygon "Go to the Previous Month" at bounding box center [1394, 252] width 9 height 14
click at [1419, 254] on icon "Go to the Next Month" at bounding box center [1427, 251] width 21 height 21
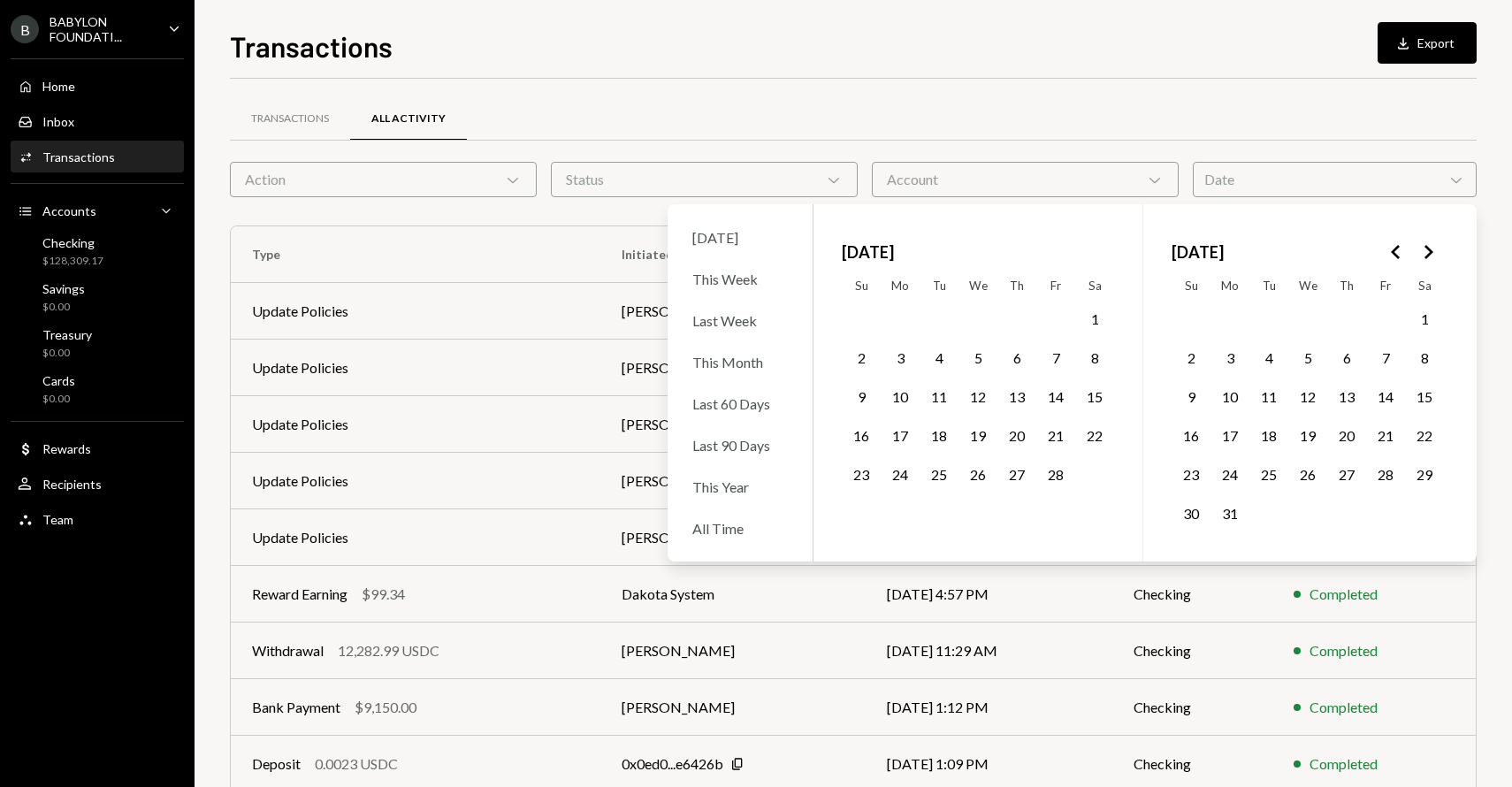
click at [972, 404] on button "12" at bounding box center [977, 396] width 37 height 37
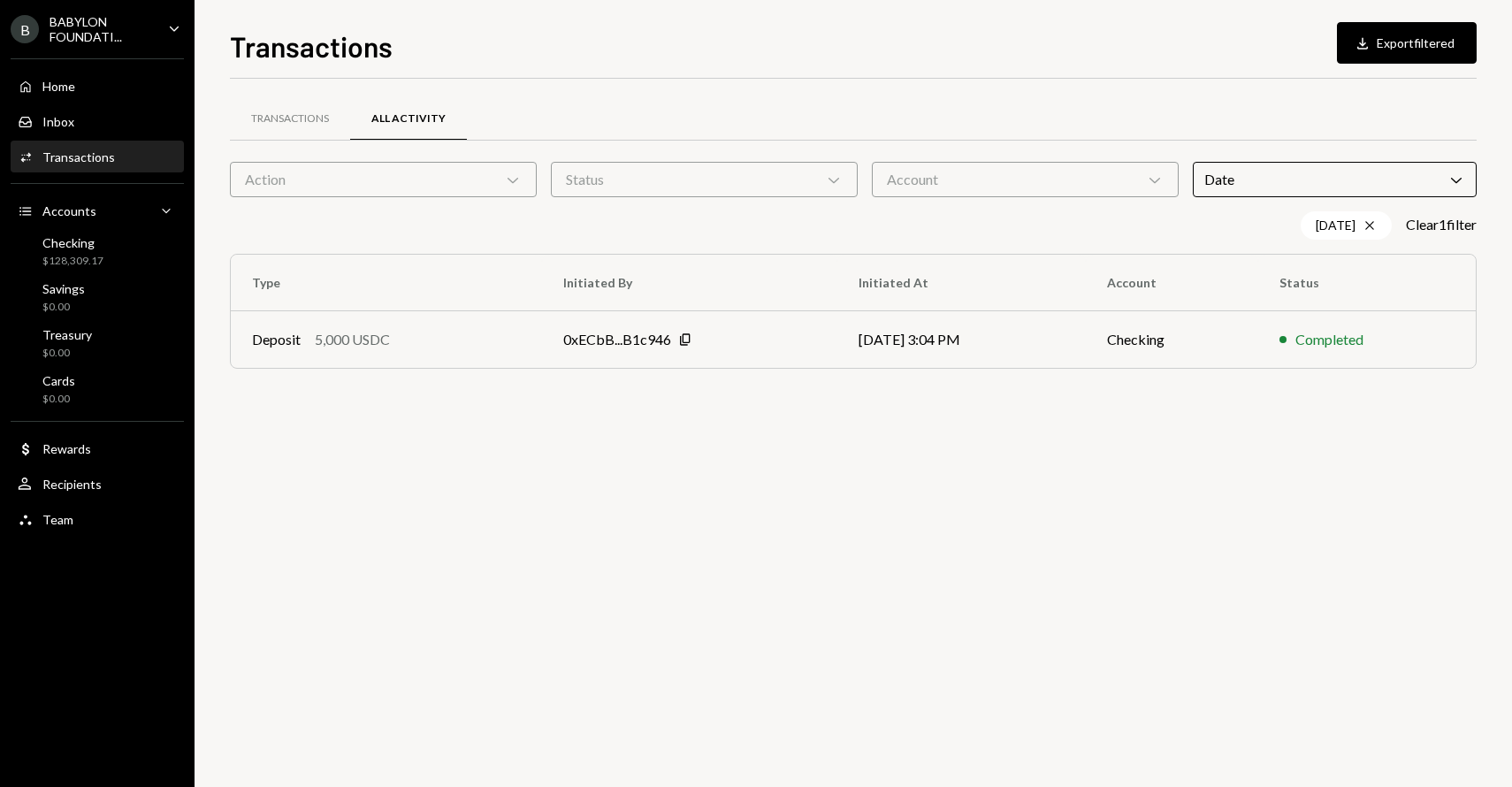
click at [793, 103] on div "Transactions All Activity" at bounding box center [853, 119] width 1246 height 45
click at [1420, 187] on div "Date Chevron Down" at bounding box center [1334, 178] width 284 height 35
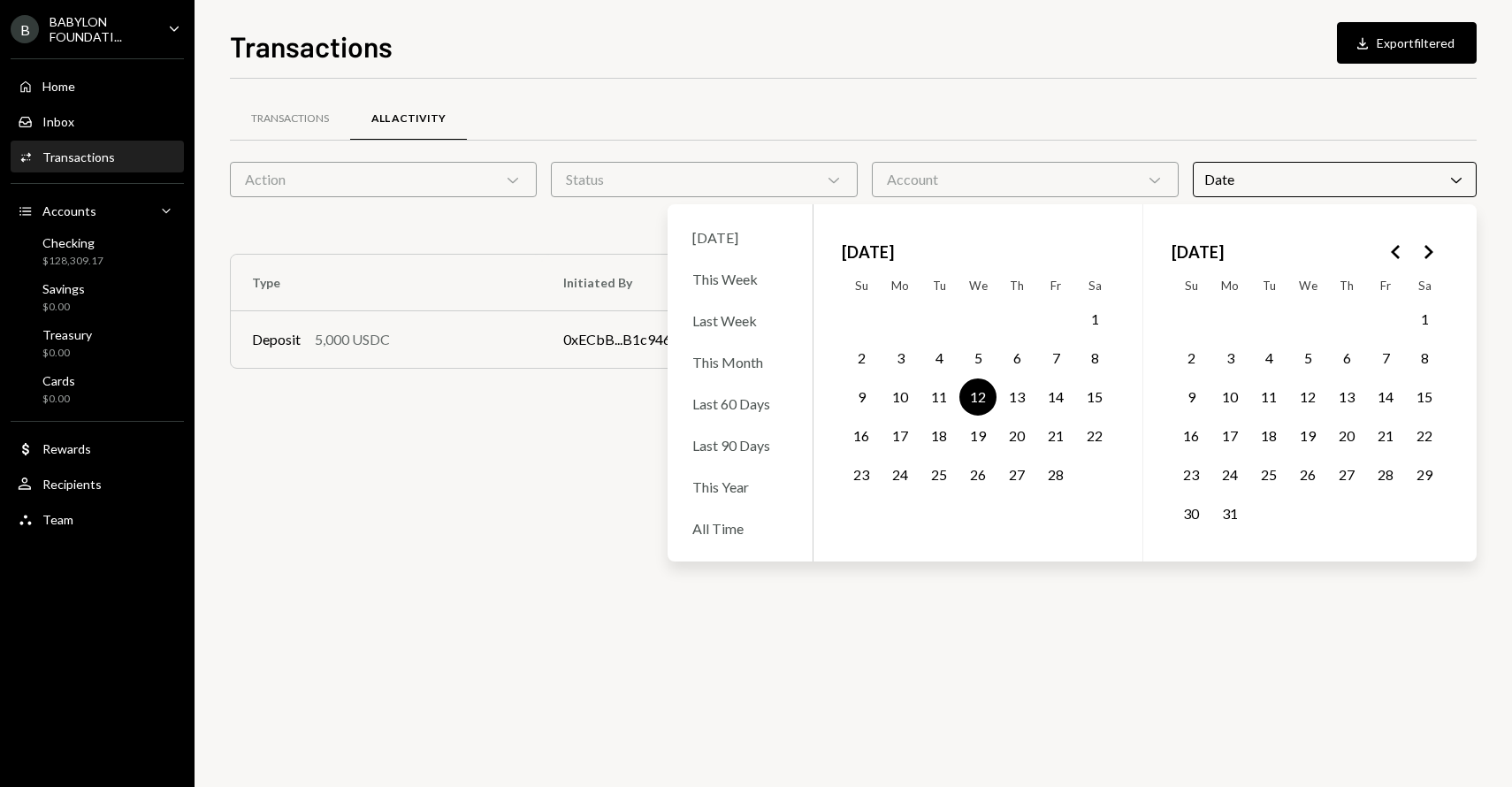
click at [895, 396] on button "10" at bounding box center [899, 396] width 37 height 37
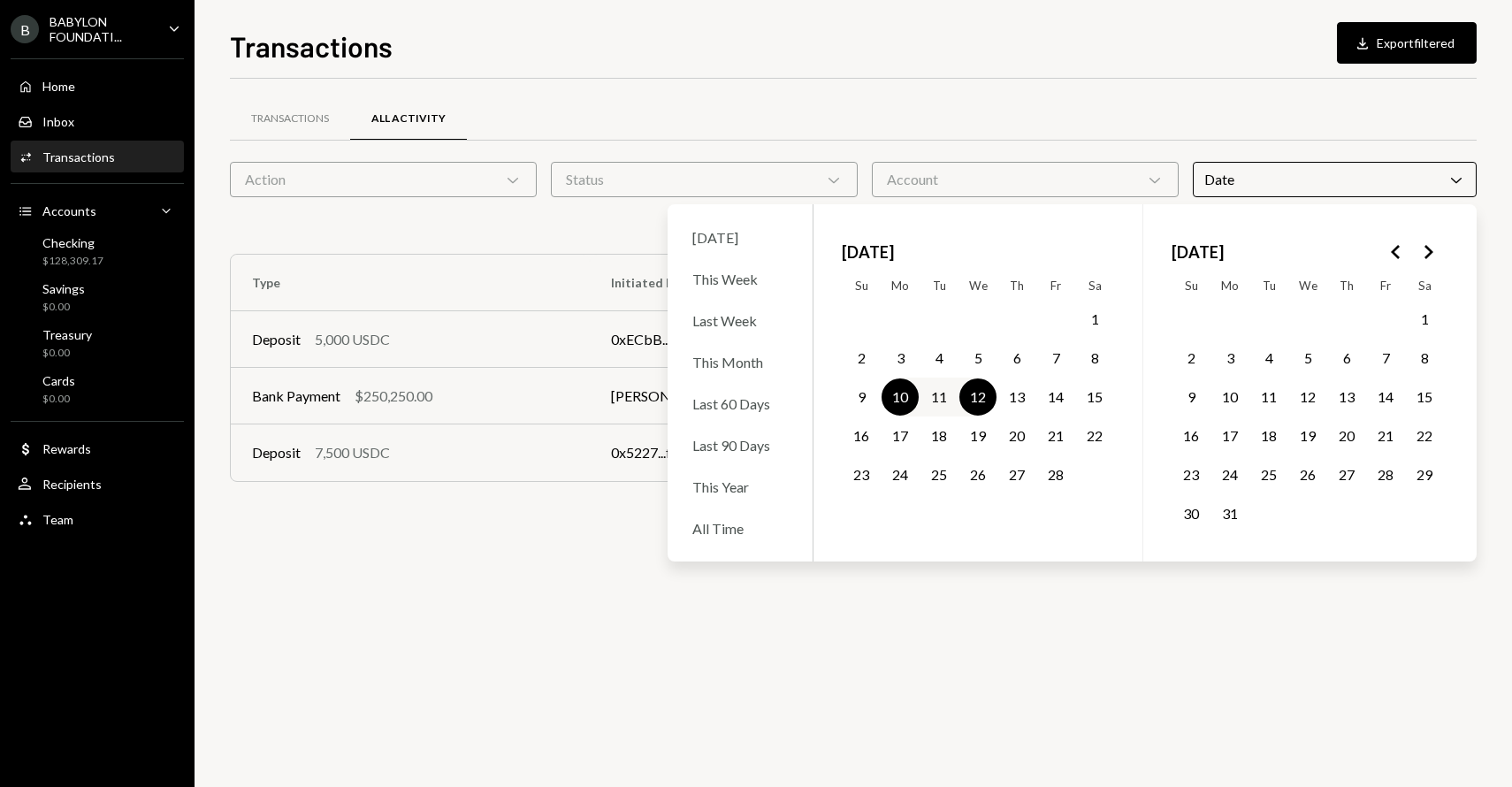
click at [1048, 397] on button "14" at bounding box center [1055, 396] width 37 height 37
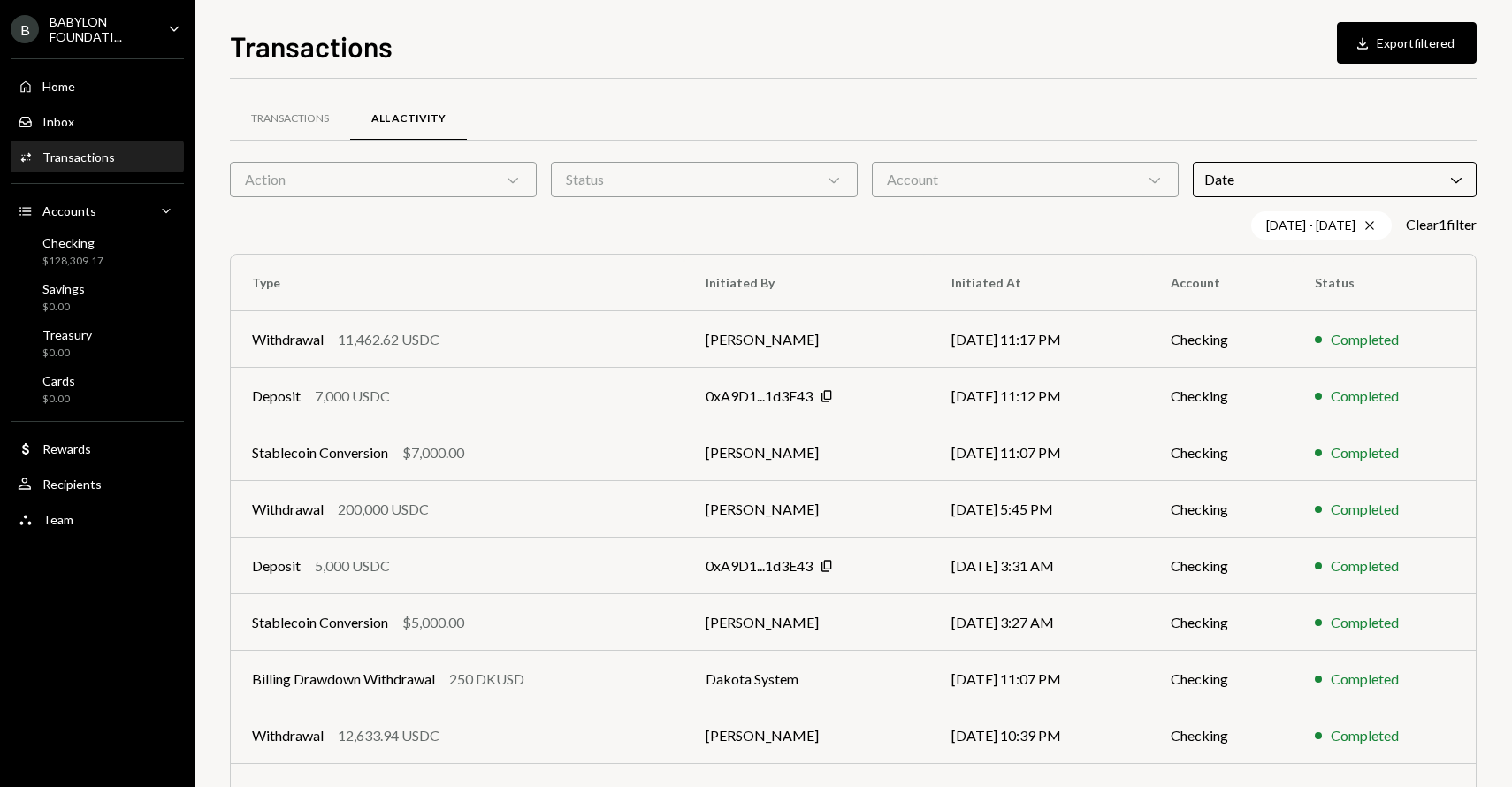
click at [1010, 146] on div "Transactions All Activity" at bounding box center [853, 130] width 1246 height 66
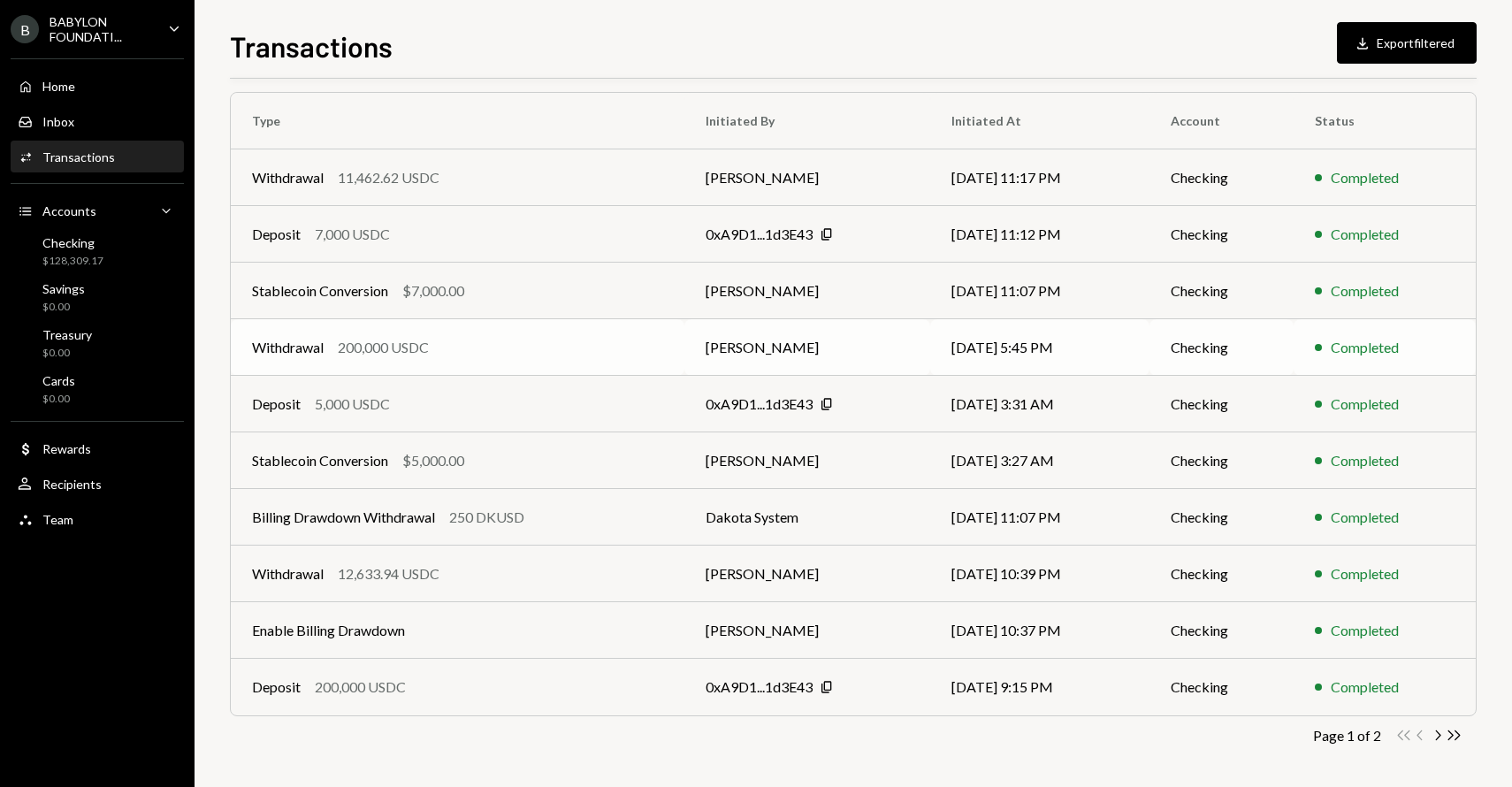
scroll to position [164, 0]
click at [1439, 736] on icon "Chevron Right" at bounding box center [1436, 732] width 17 height 17
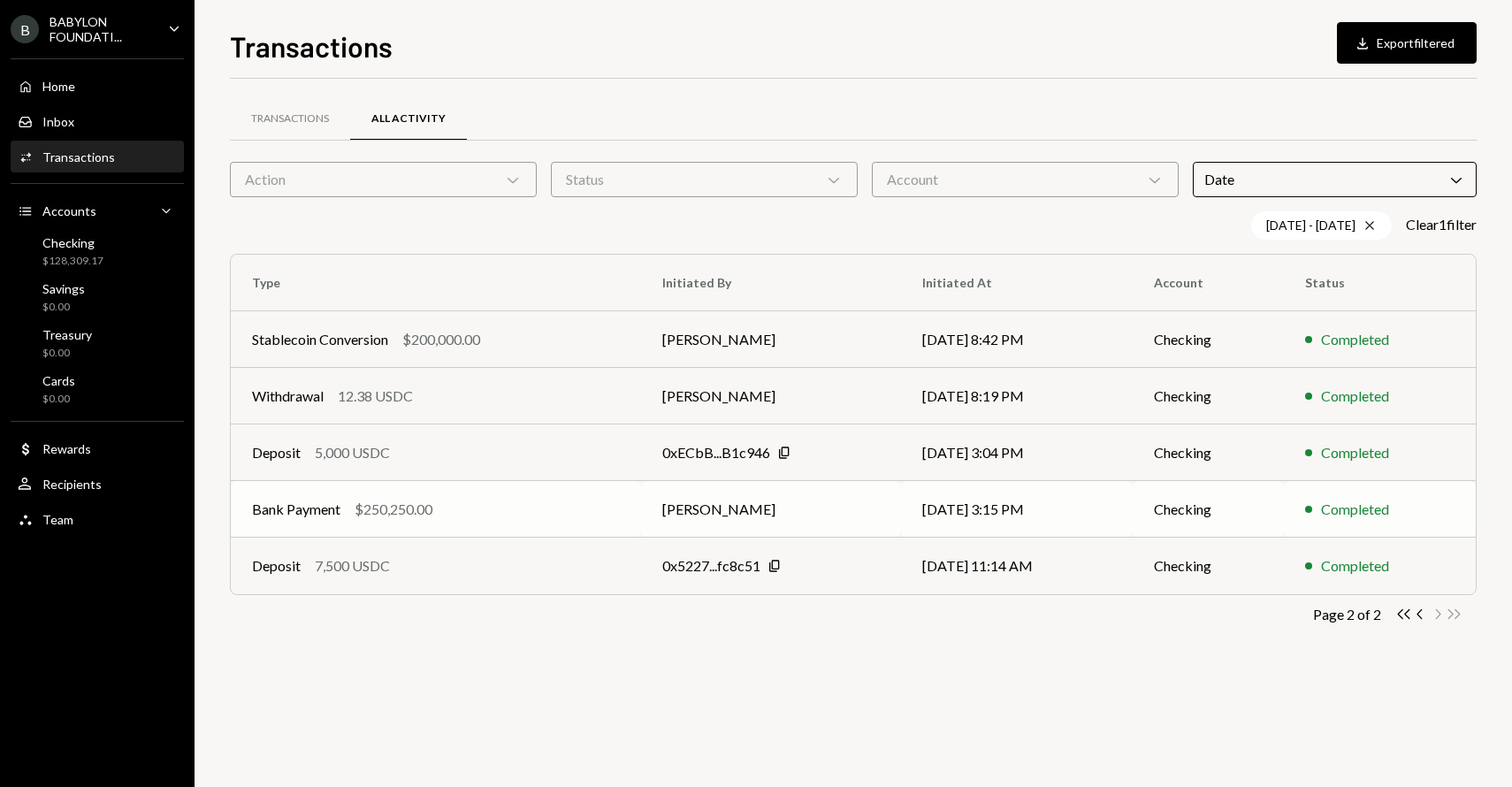
click at [481, 499] on div "Bank Payment $250,250.00" at bounding box center [435, 509] width 368 height 21
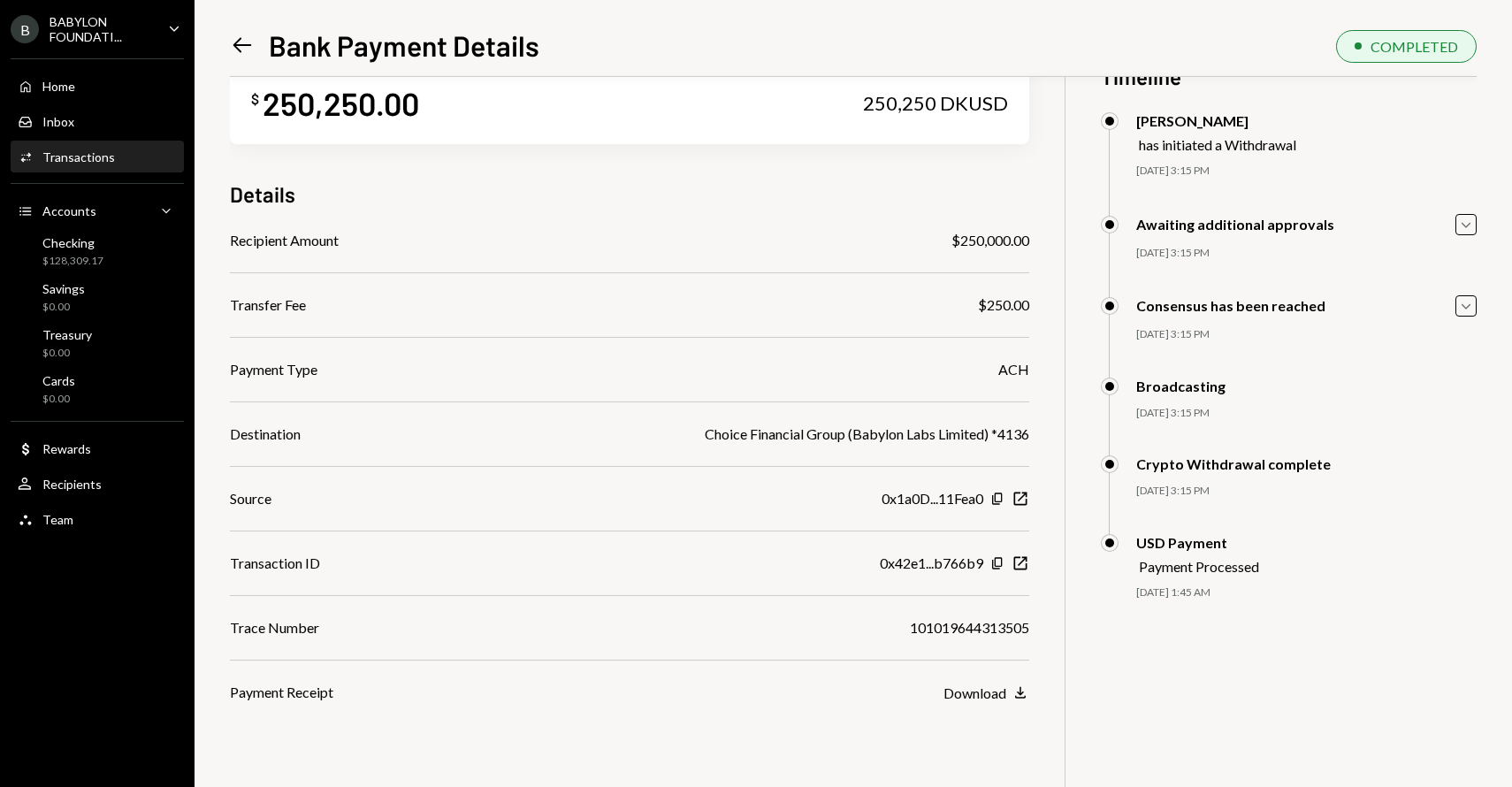
scroll to position [77, 0]
